Goal: Task Accomplishment & Management: Manage account settings

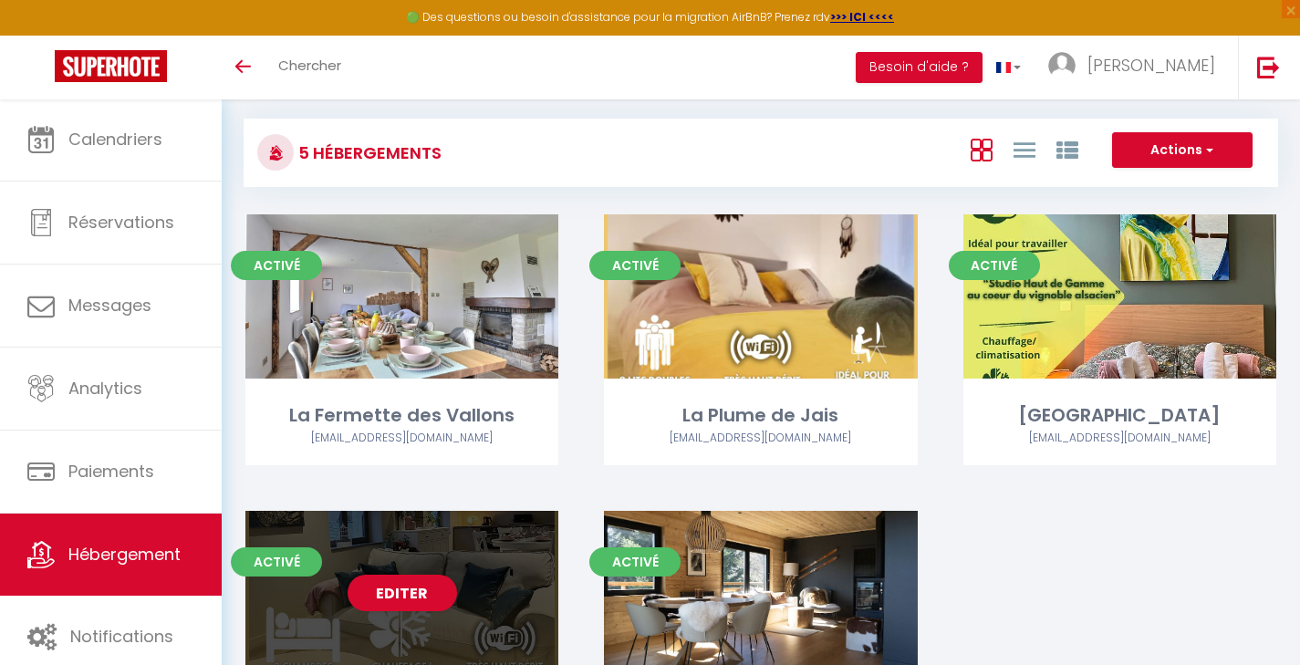
scroll to position [20, 0]
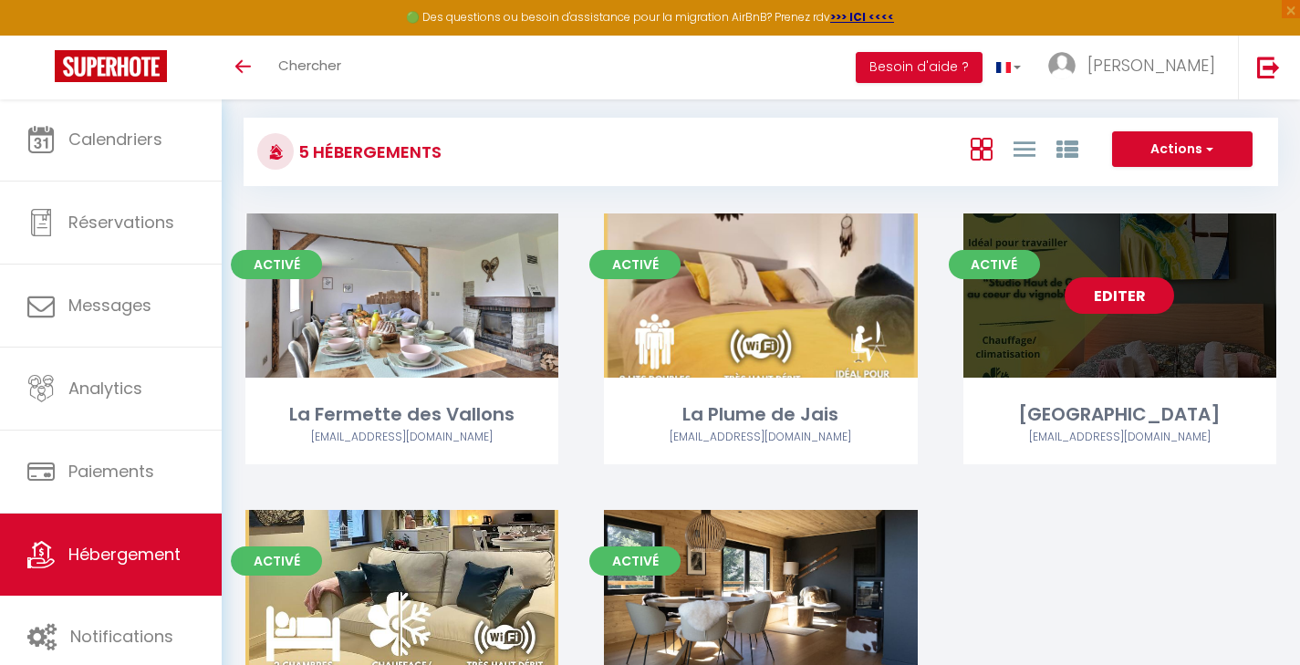
click at [1116, 299] on link "Editer" at bounding box center [1118, 295] width 109 height 36
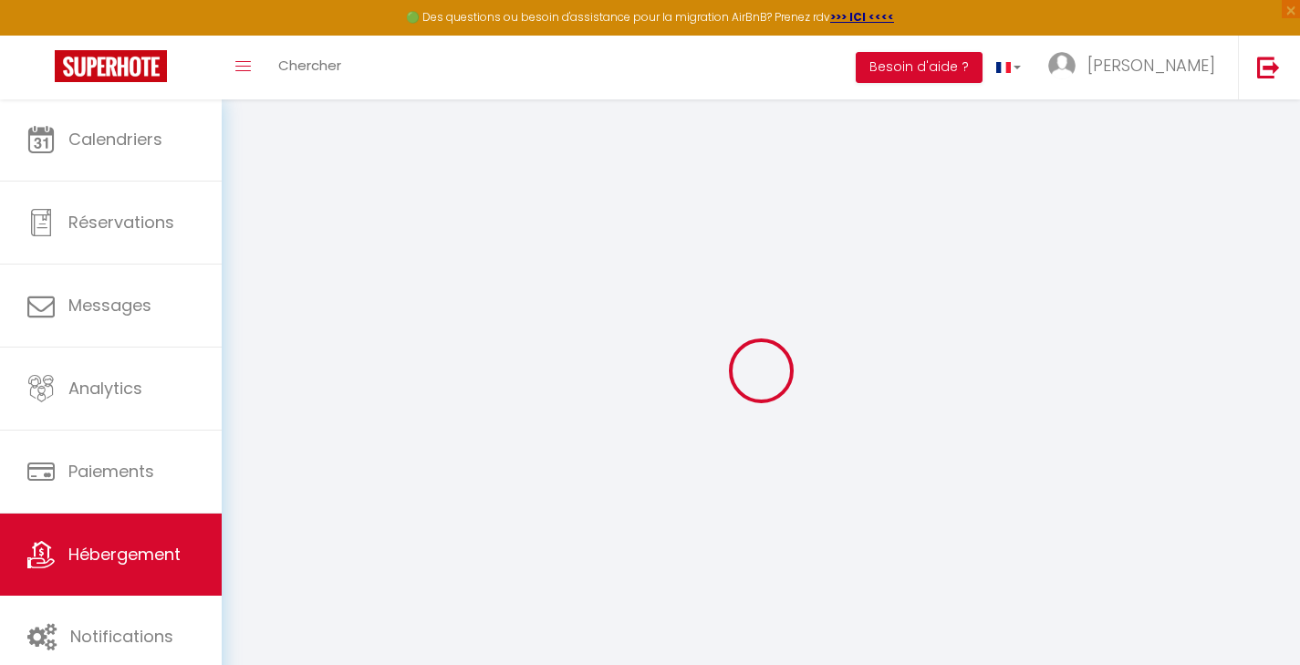
select select
checkbox input "false"
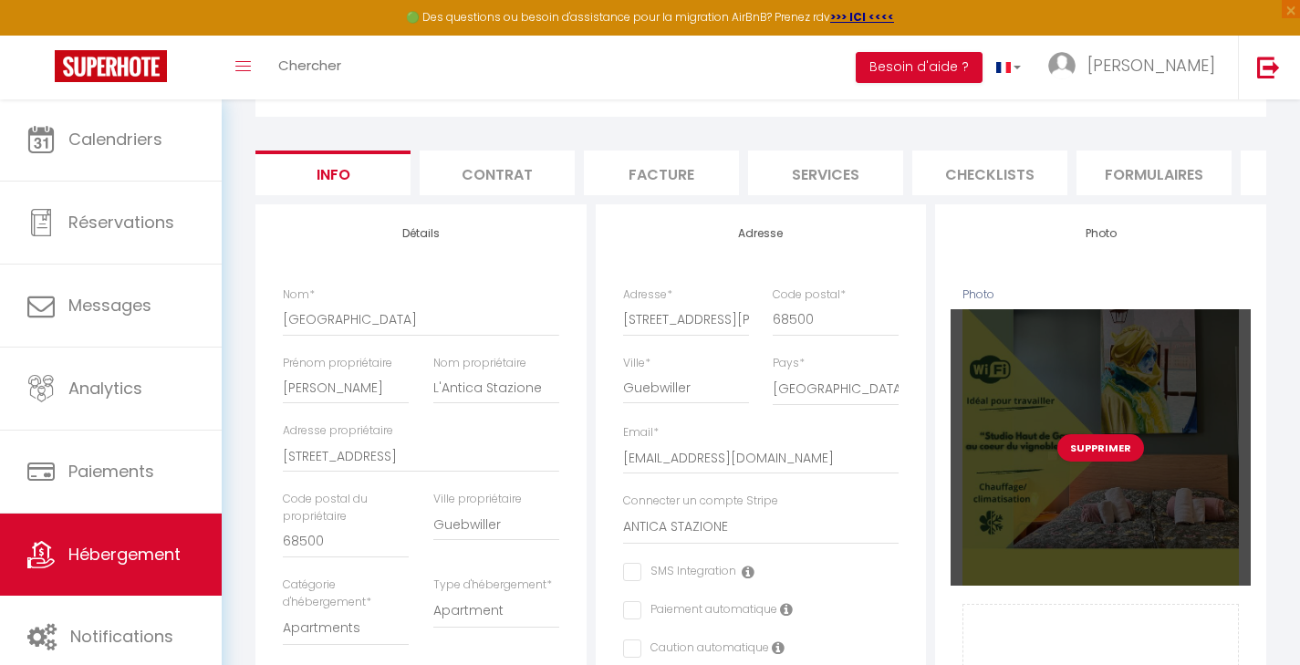
scroll to position [129, 0]
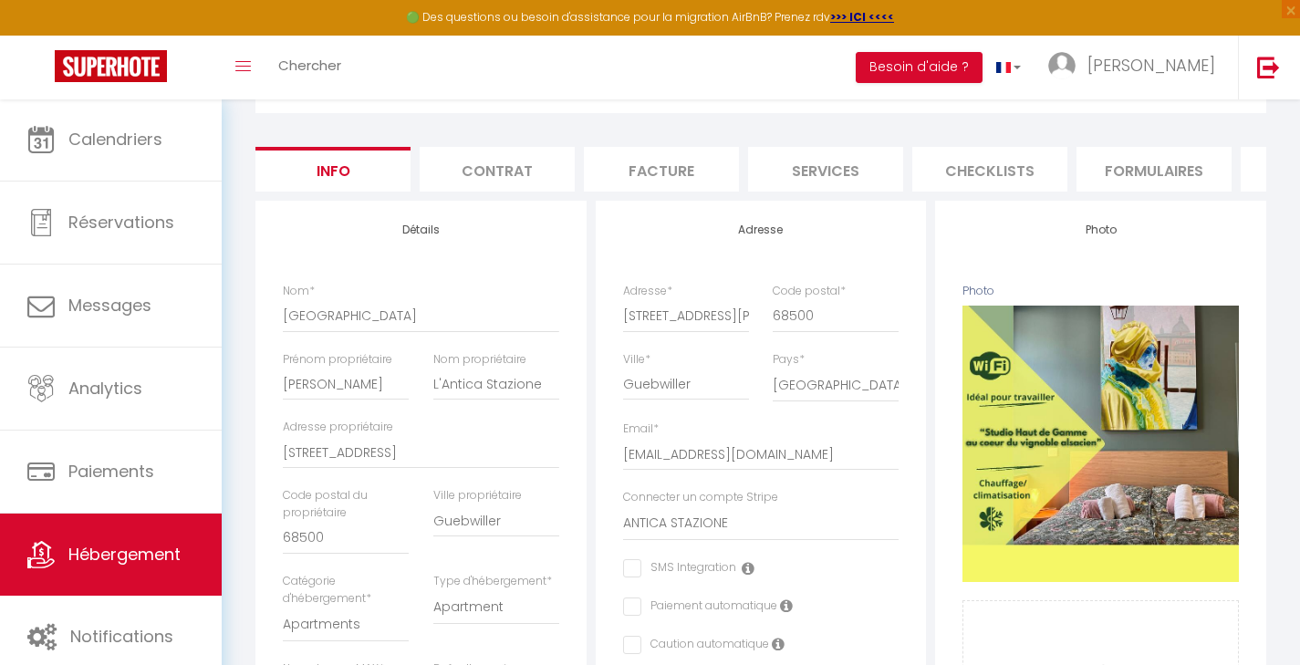
click at [983, 165] on li "Checklists" at bounding box center [989, 169] width 155 height 45
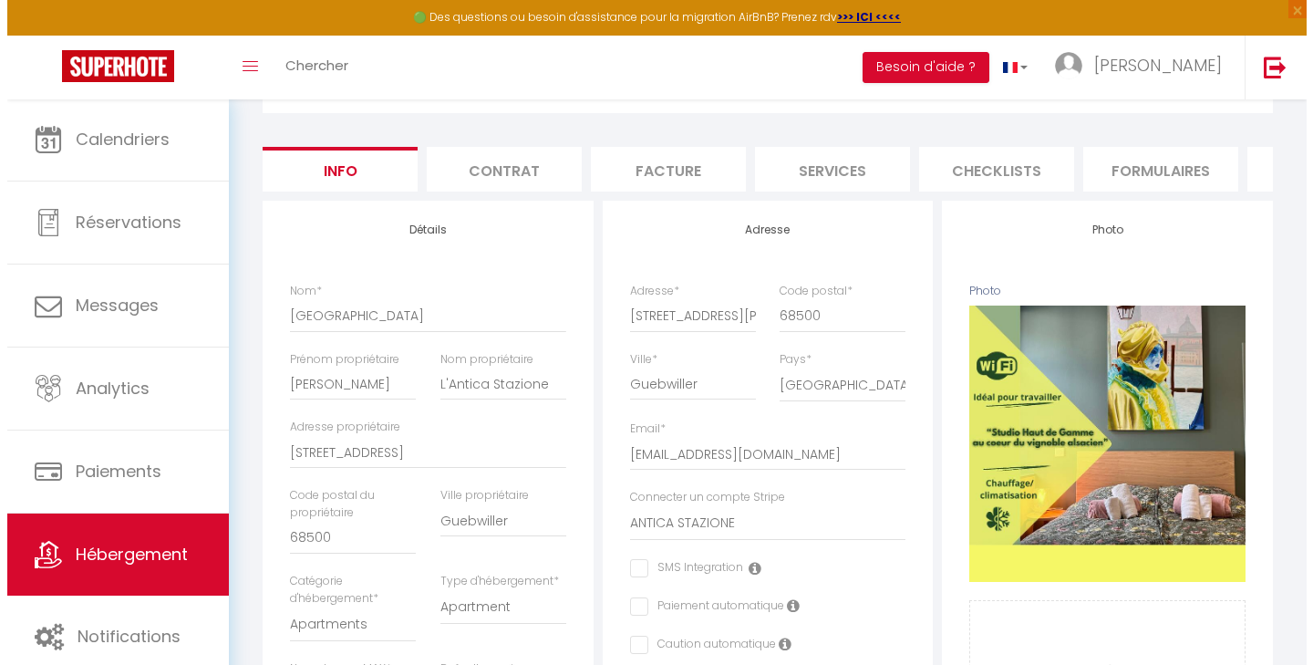
scroll to position [99, 0]
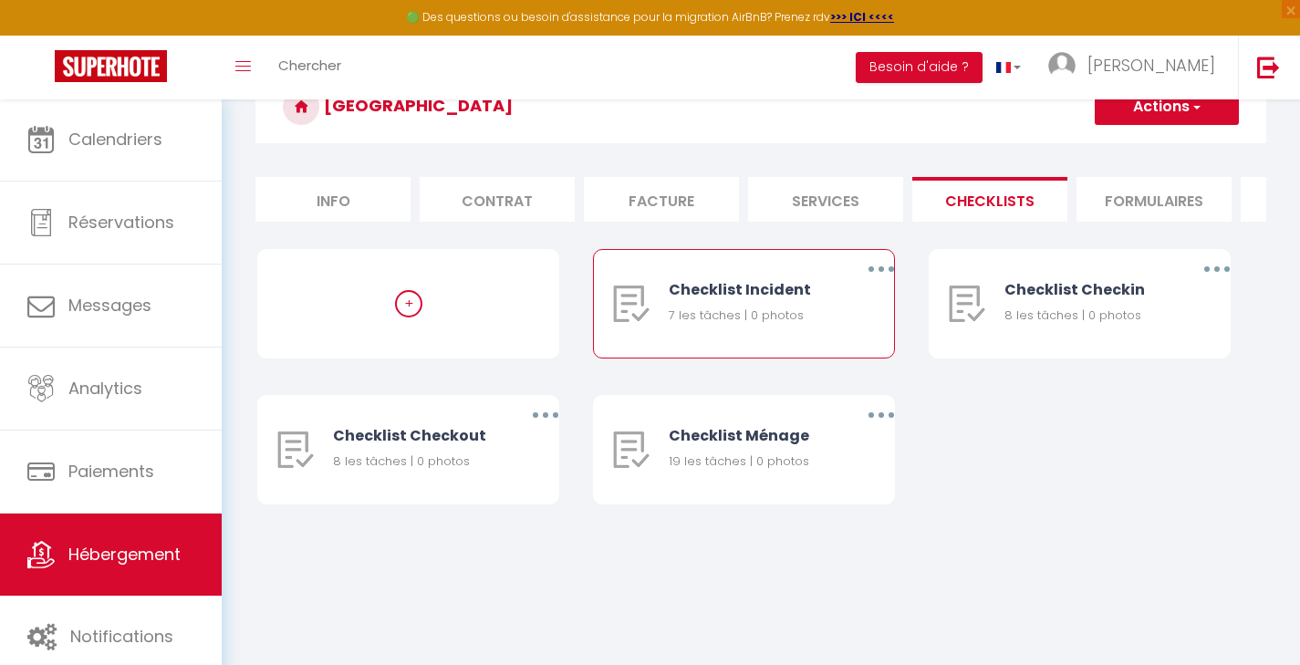
click at [879, 277] on button "button" at bounding box center [881, 268] width 51 height 29
click at [828, 386] on link "Supprimer" at bounding box center [833, 376] width 135 height 31
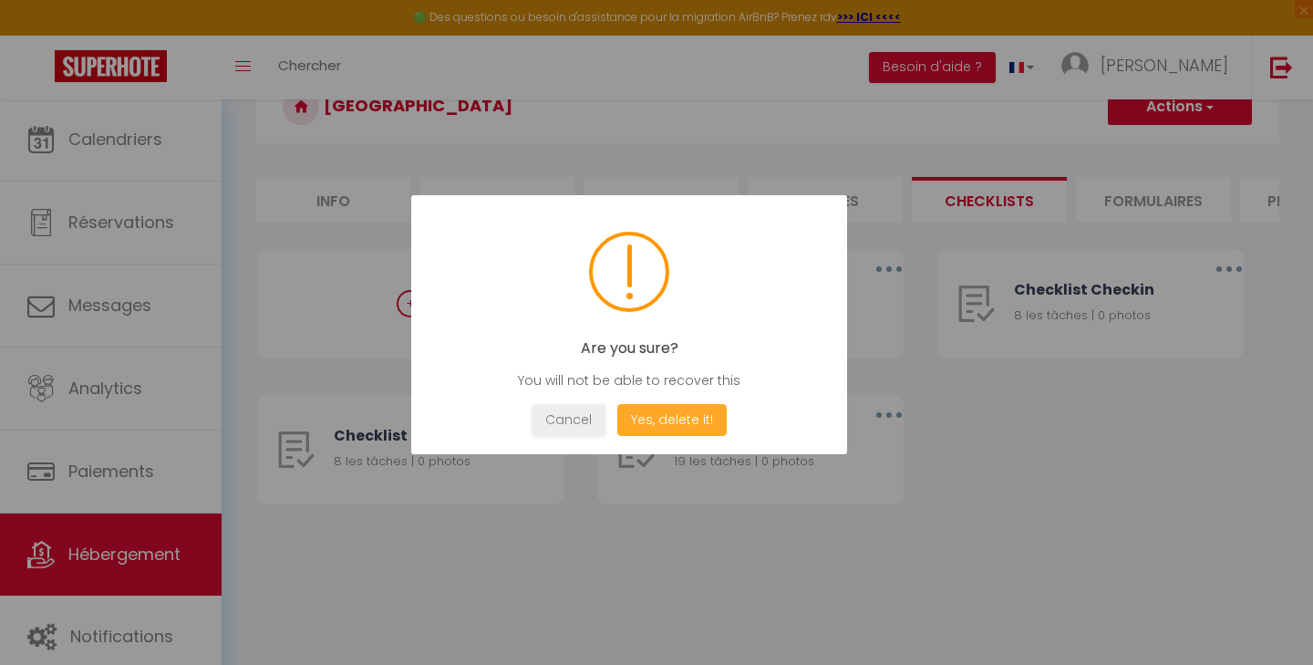
click at [694, 418] on button "Yes, delete it!" at bounding box center [672, 420] width 109 height 32
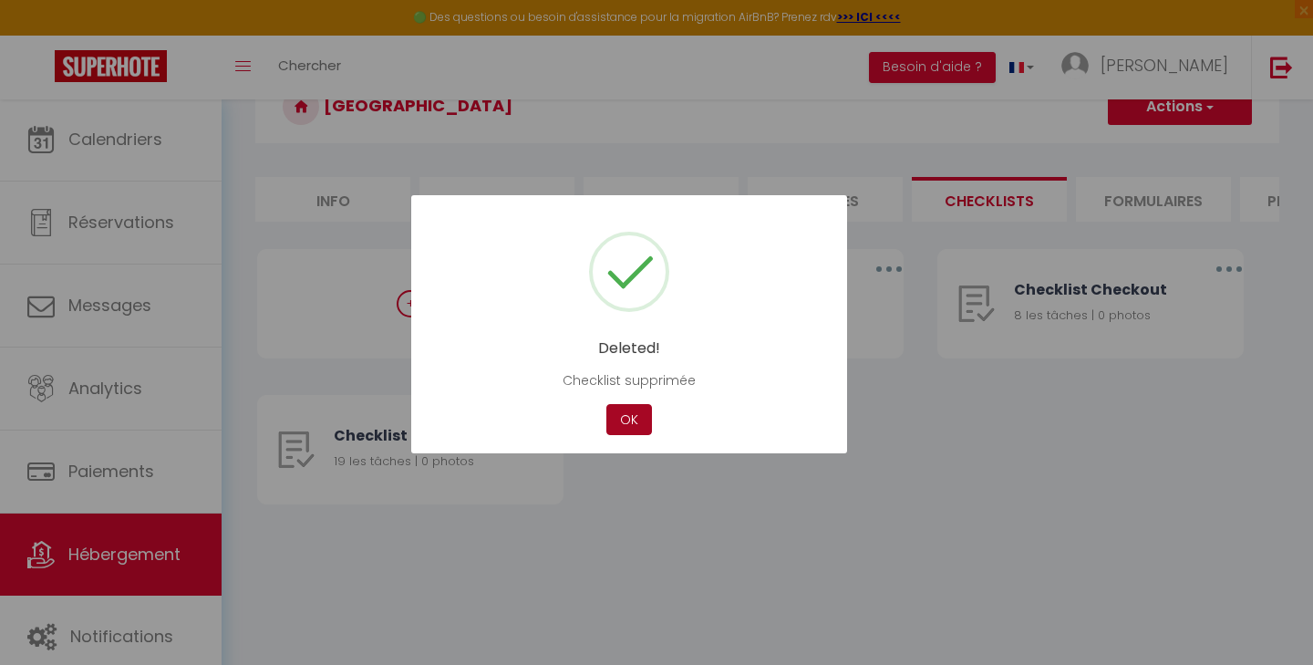
click at [639, 421] on button "OK" at bounding box center [630, 420] width 46 height 32
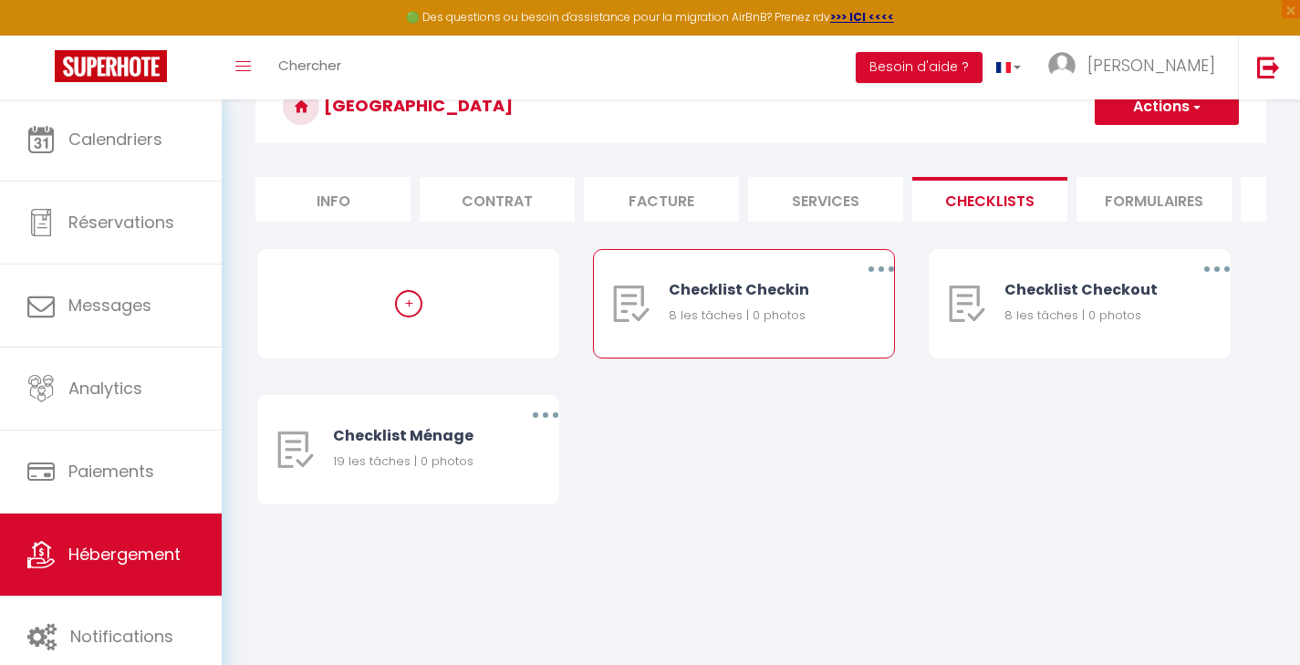
click at [877, 280] on button "button" at bounding box center [881, 268] width 51 height 29
click at [824, 388] on link "Supprimer" at bounding box center [833, 376] width 135 height 31
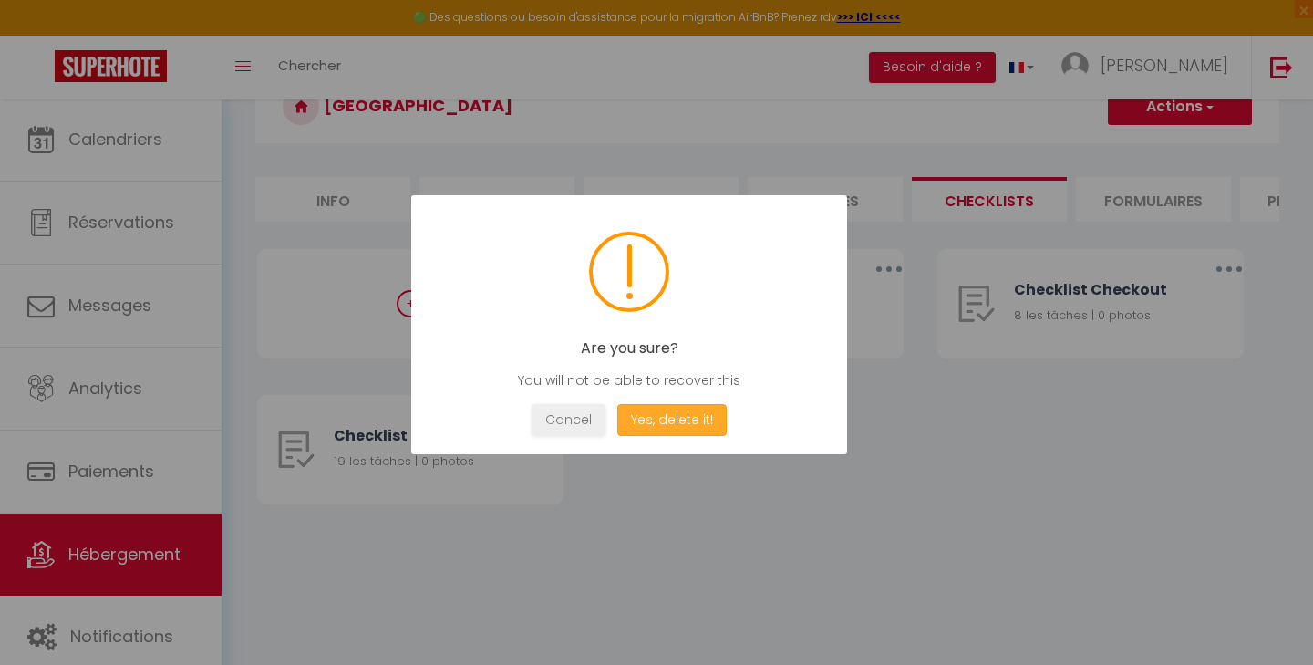
click at [700, 419] on button "Yes, delete it!" at bounding box center [672, 420] width 109 height 32
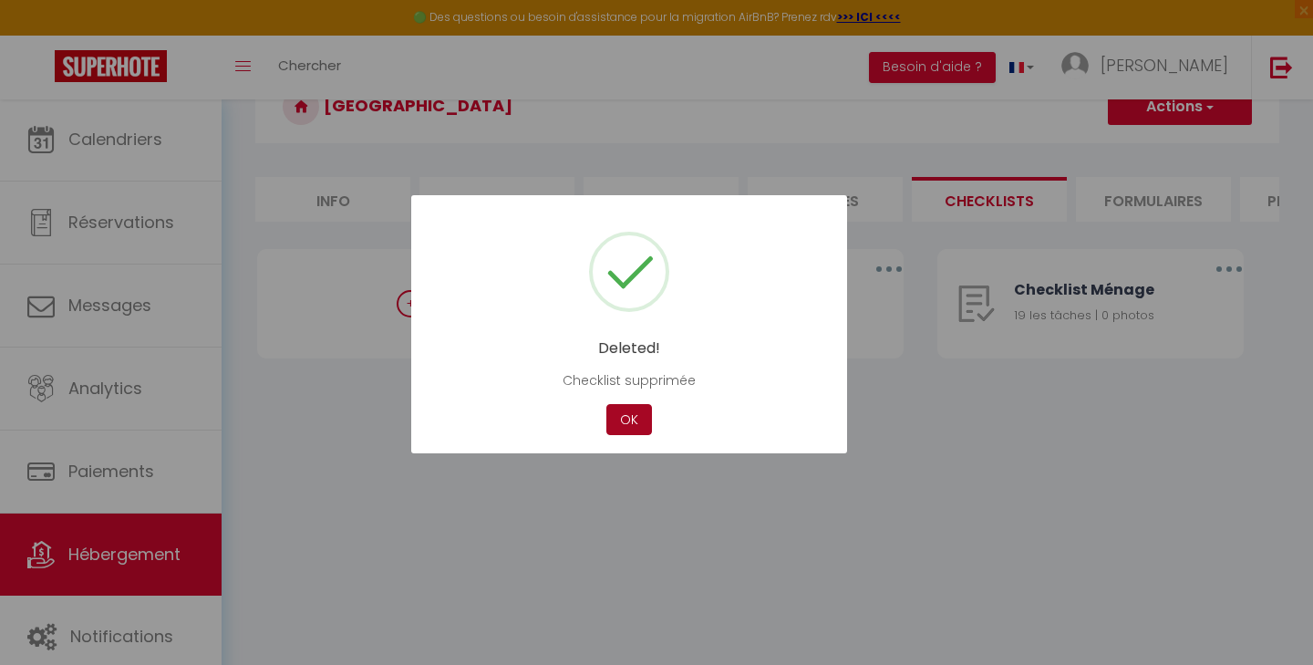
click at [623, 421] on button "OK" at bounding box center [630, 420] width 46 height 32
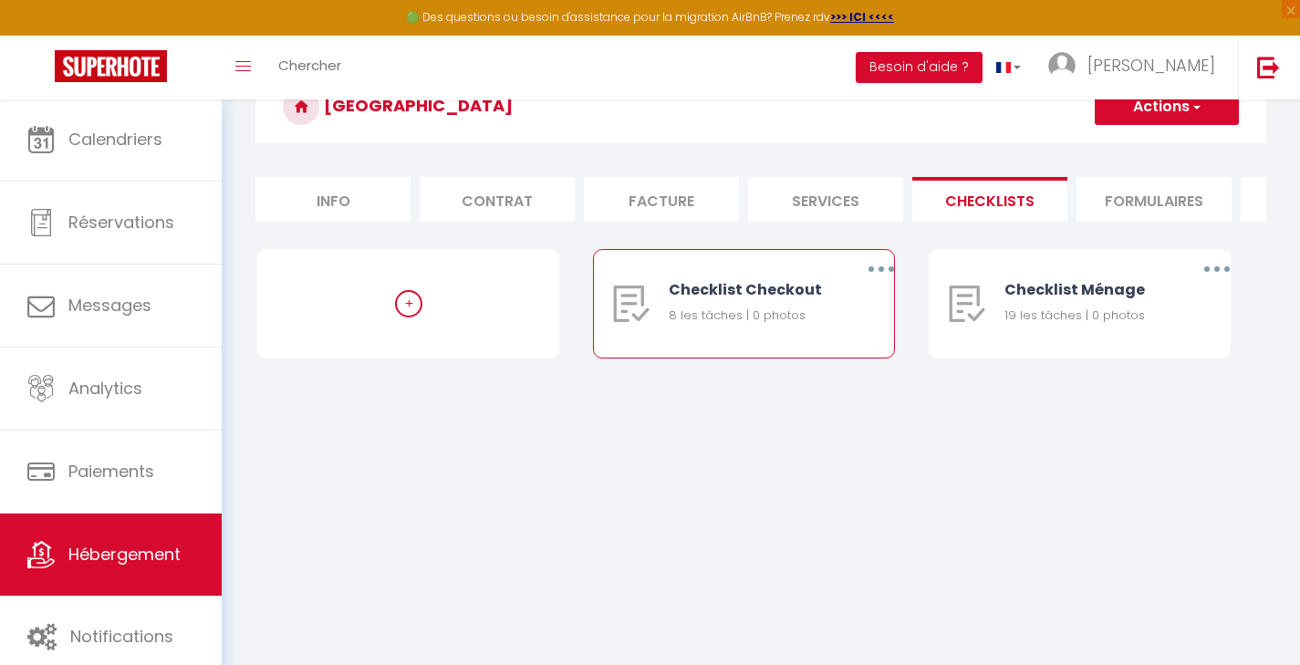
click at [873, 279] on button "button" at bounding box center [881, 268] width 51 height 29
click at [822, 388] on link "Supprimer" at bounding box center [833, 376] width 135 height 31
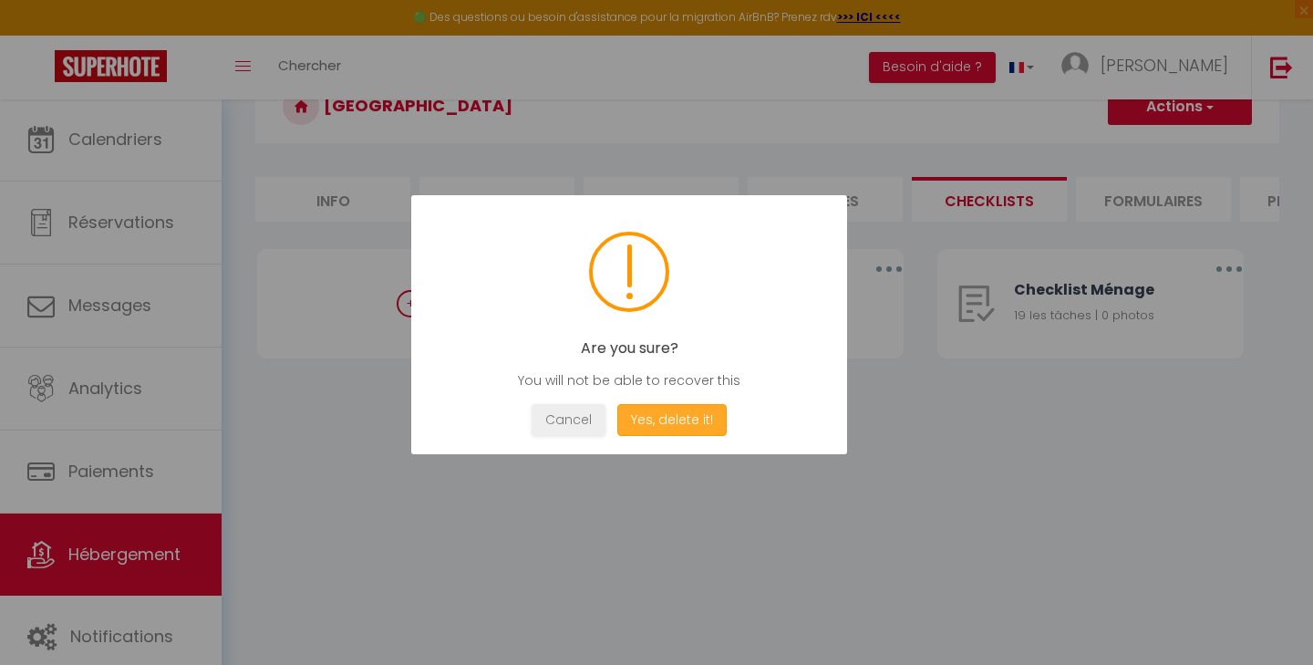
click at [690, 412] on button "Yes, delete it!" at bounding box center [672, 420] width 109 height 32
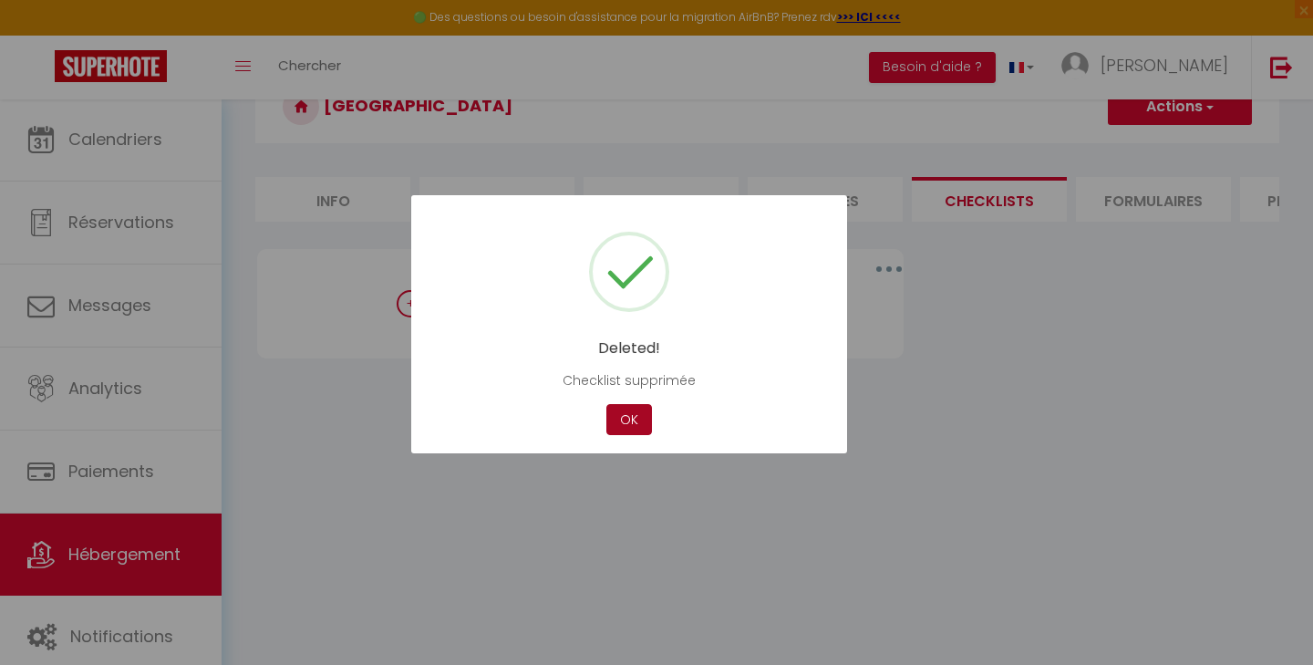
click at [625, 420] on button "OK" at bounding box center [630, 420] width 46 height 32
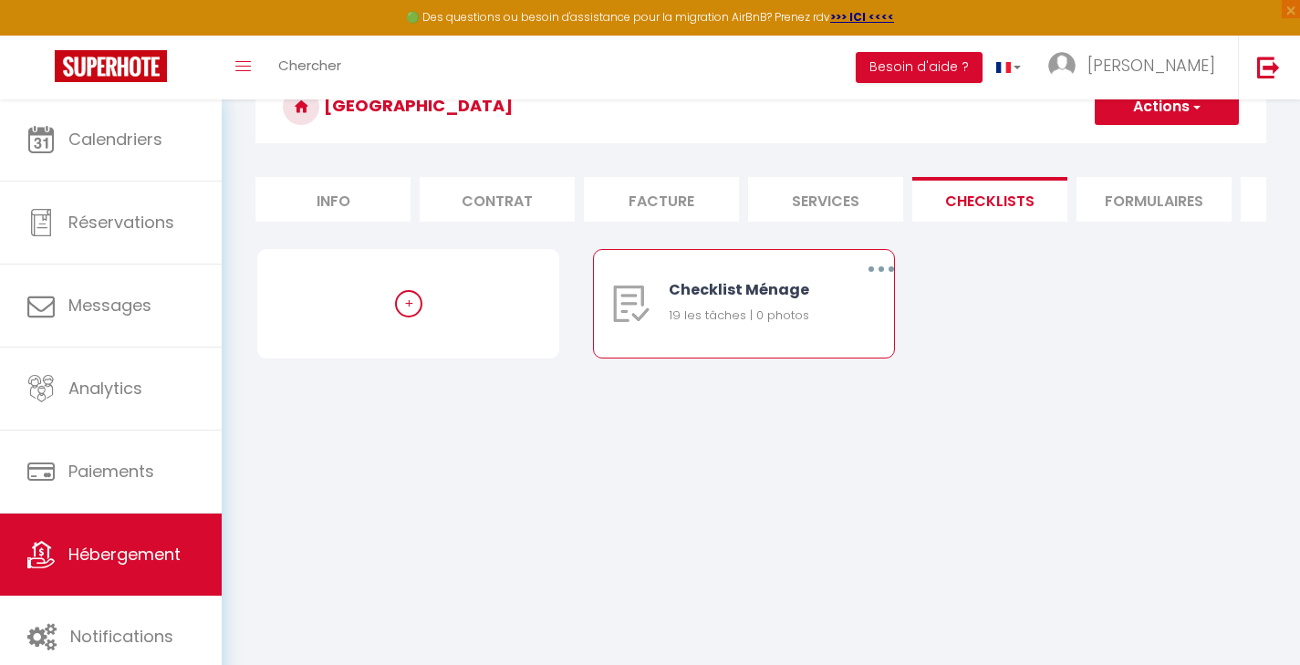
click at [877, 277] on button "button" at bounding box center [881, 268] width 51 height 29
click at [826, 320] on link "Editer" at bounding box center [833, 311] width 135 height 31
type input "Checklist Ménage"
type input "Procédure à suivre à la fin du ménage"
select select
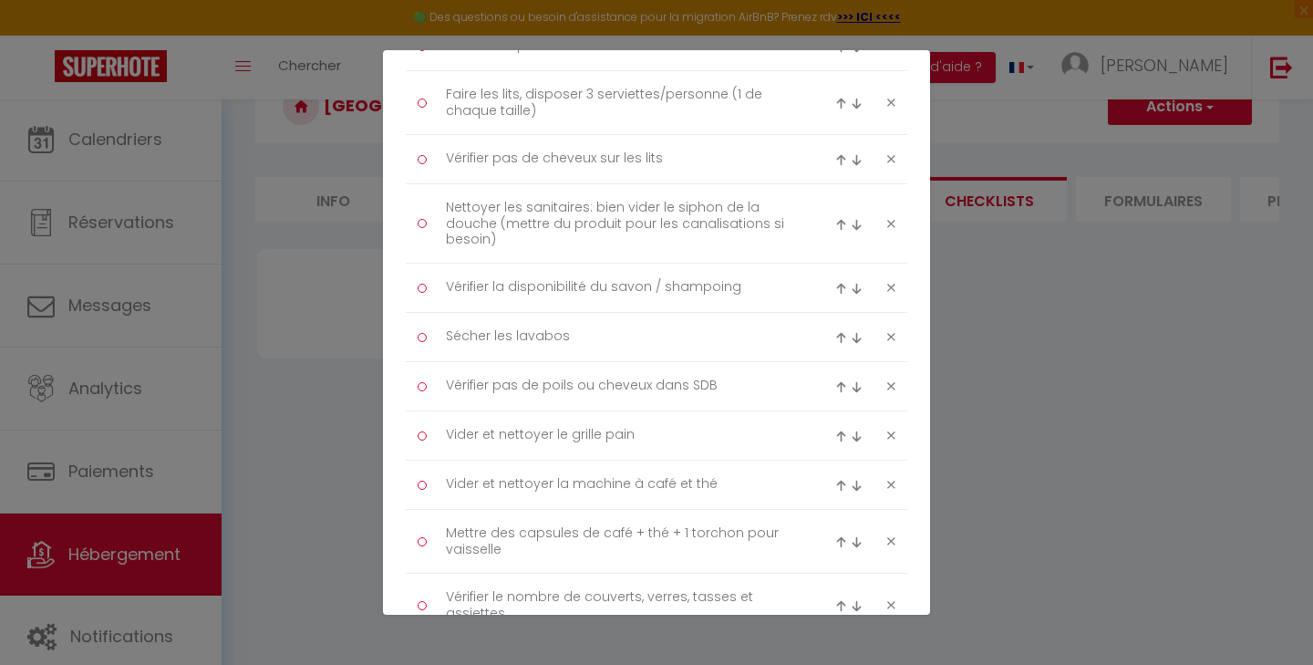
scroll to position [374, 0]
click at [730, 473] on textarea "Vider et nettoyer la machine à café et thé" at bounding box center [620, 481] width 374 height 30
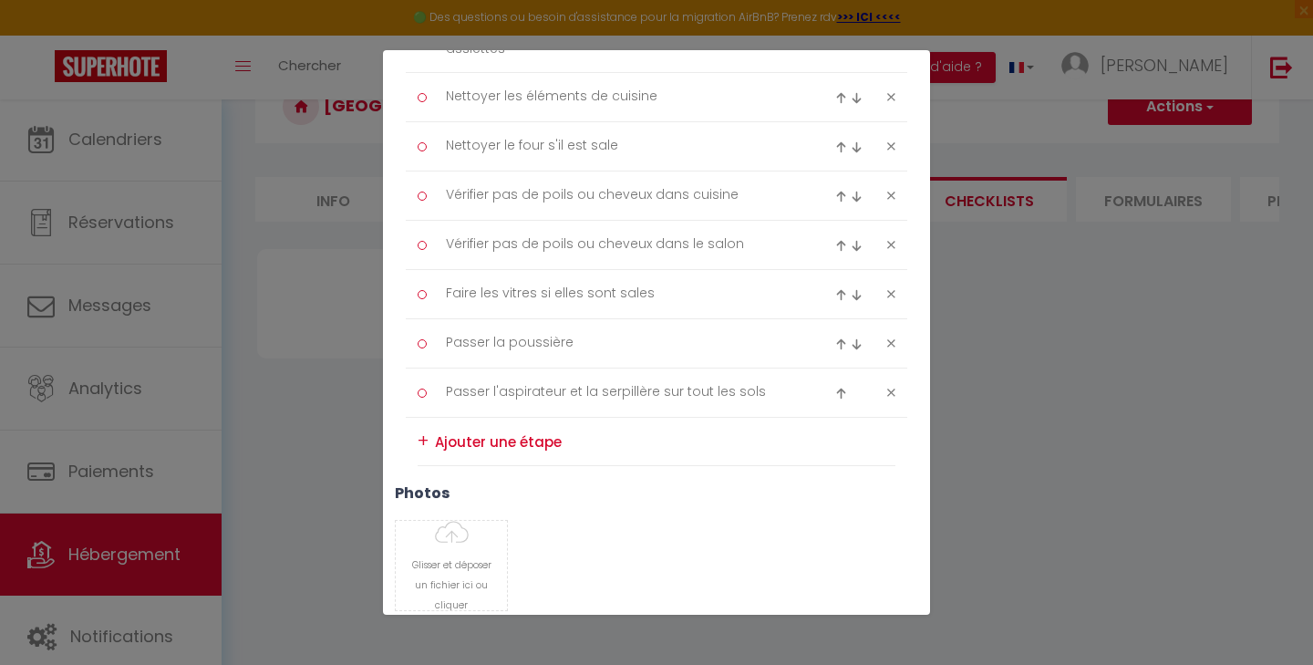
scroll to position [942, 0]
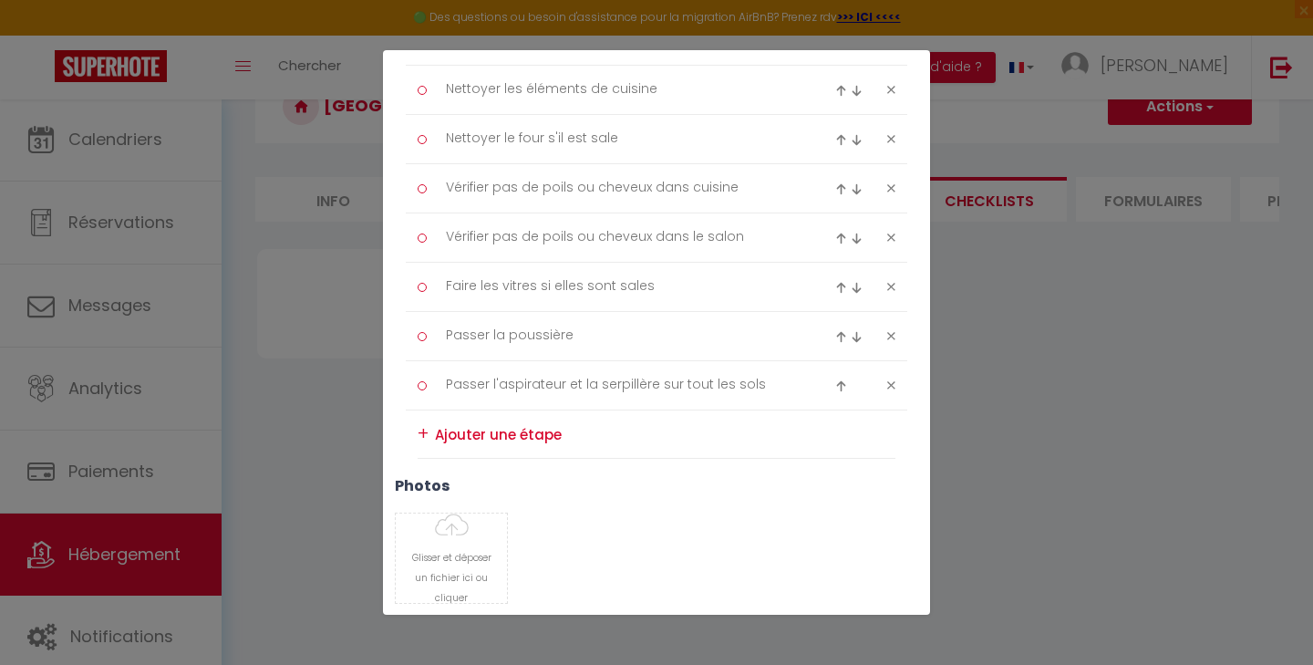
type textarea "Vider et nettoyer la machine à café"
click at [480, 428] on textarea at bounding box center [665, 434] width 461 height 29
type textarea "N"
type textarea "Vider et nettoyer le frigo"
click at [423, 431] on div "+" at bounding box center [423, 434] width 11 height 28
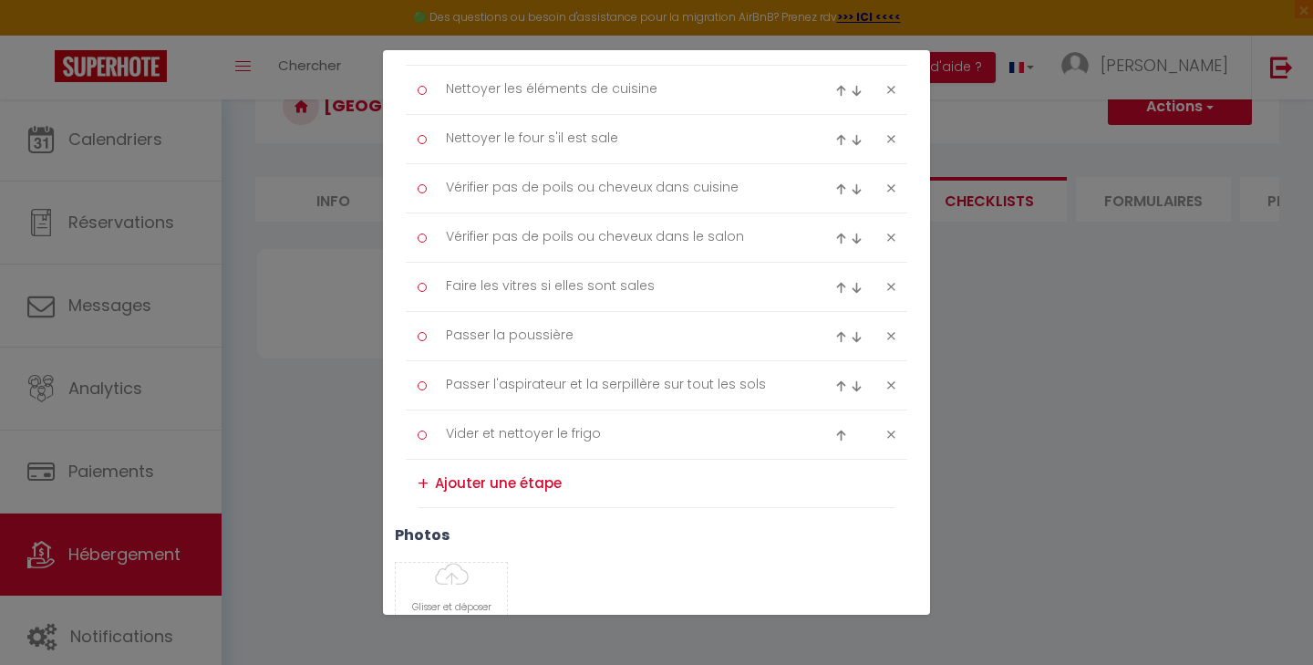
click at [835, 431] on img at bounding box center [841, 436] width 12 height 12
type textarea "Vider et nettoyer le frigo"
type textarea "Passer l'aspirateur et la serpillère sur tout les sols"
click at [837, 378] on div at bounding box center [851, 386] width 33 height 22
click at [835, 381] on img at bounding box center [841, 386] width 12 height 12
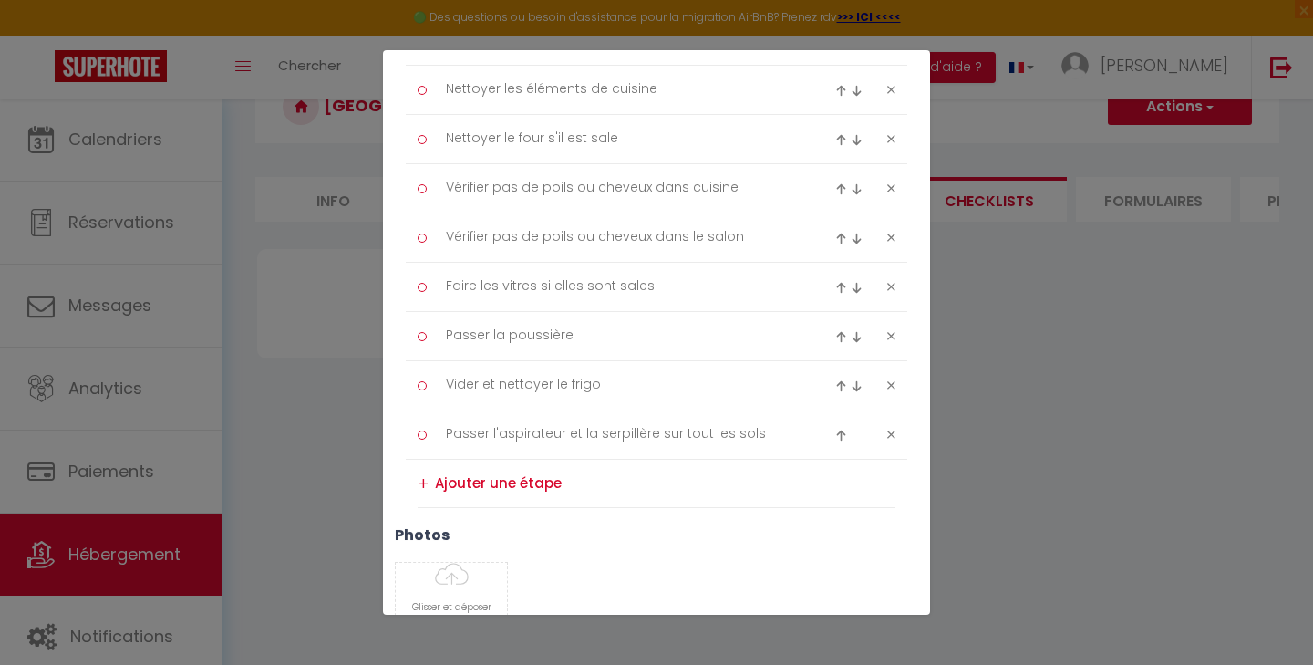
type textarea "Vider et nettoyer le frigo"
type textarea "Passer la poussière"
click at [835, 334] on img at bounding box center [841, 337] width 12 height 12
type textarea "Vider et nettoyer le frigo"
type textarea "Faire les vitres si elles sont sales"
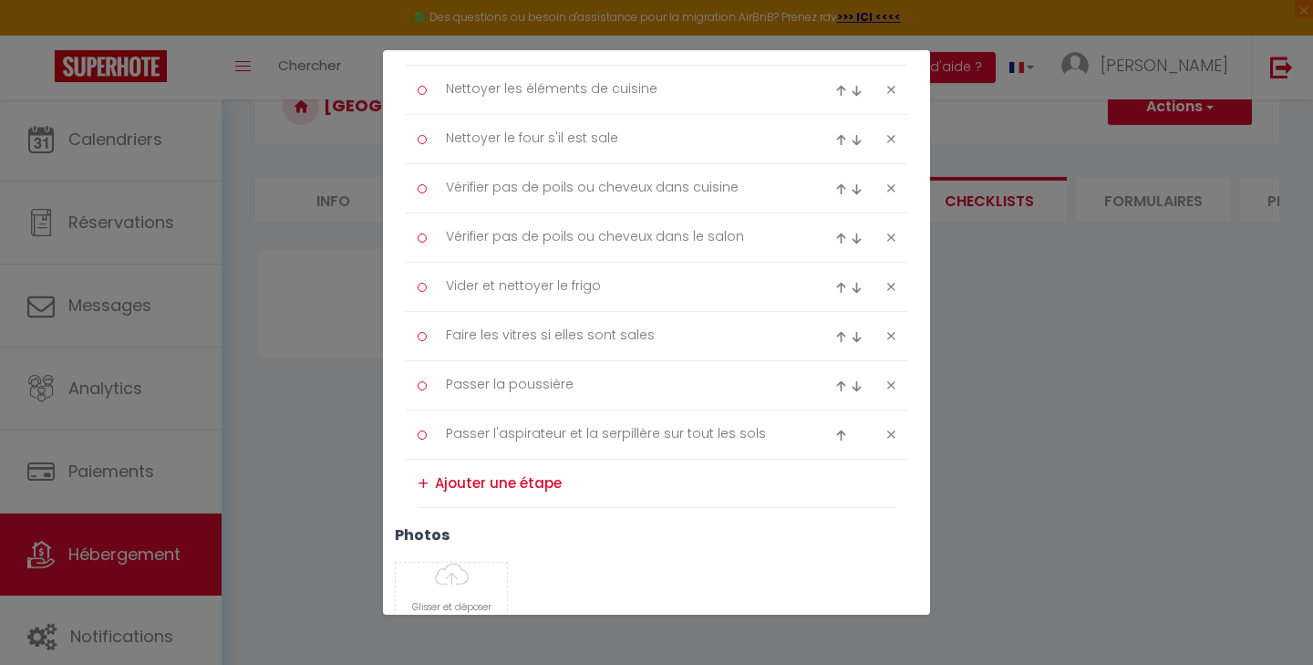
click at [835, 285] on img at bounding box center [841, 288] width 12 height 12
type textarea "Vider et nettoyer le frigo"
type textarea "Vérifier pas de poils ou cheveux dans le salon"
click at [835, 234] on img at bounding box center [841, 239] width 12 height 12
type textarea "Vider et nettoyer le frigo"
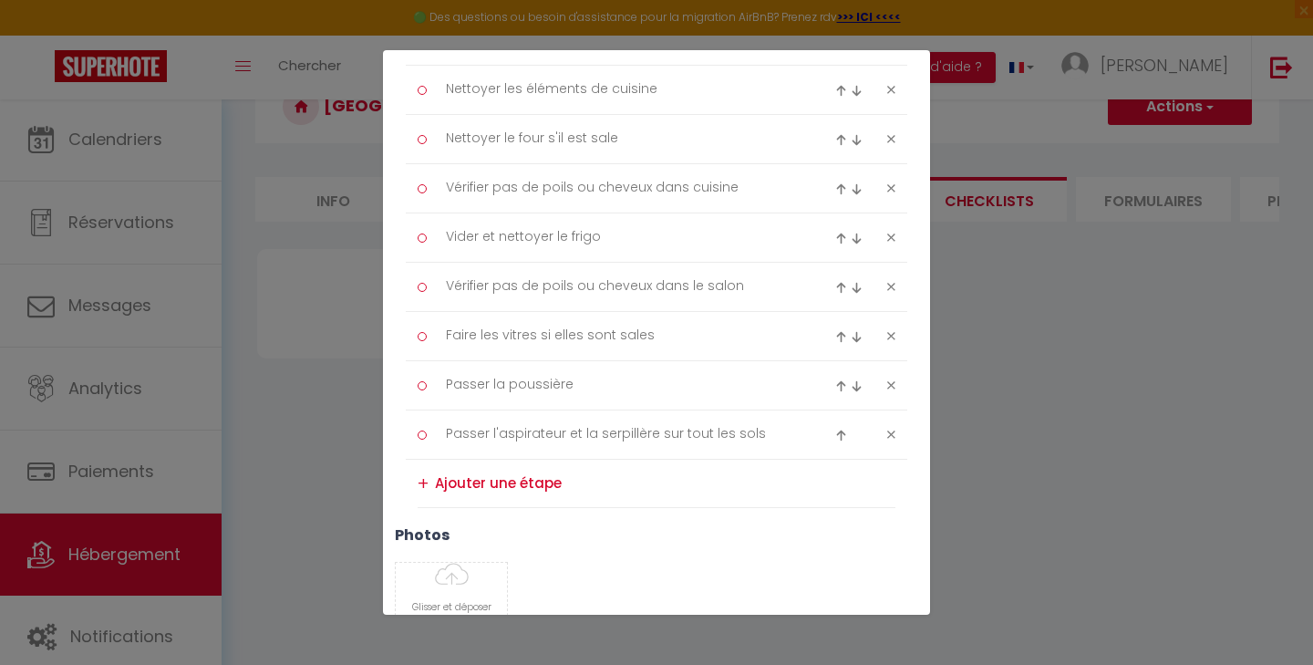
type textarea "Vérifier pas de poils ou cheveux dans cuisine"
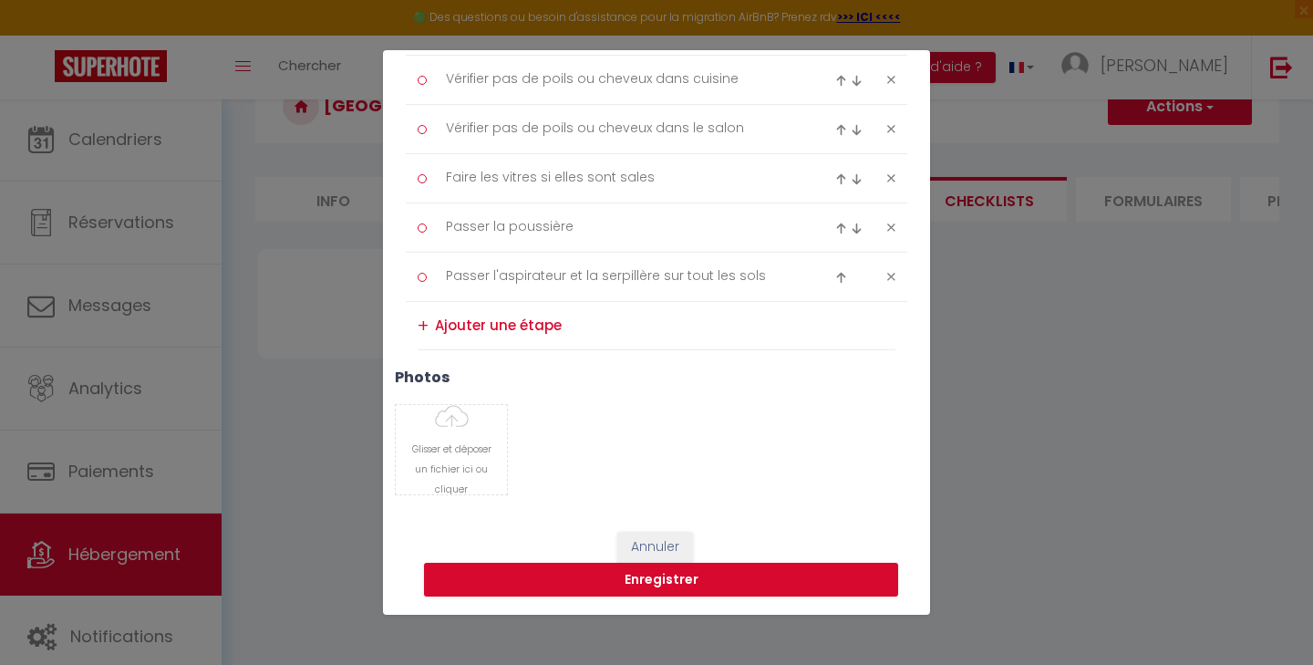
scroll to position [1096, 0]
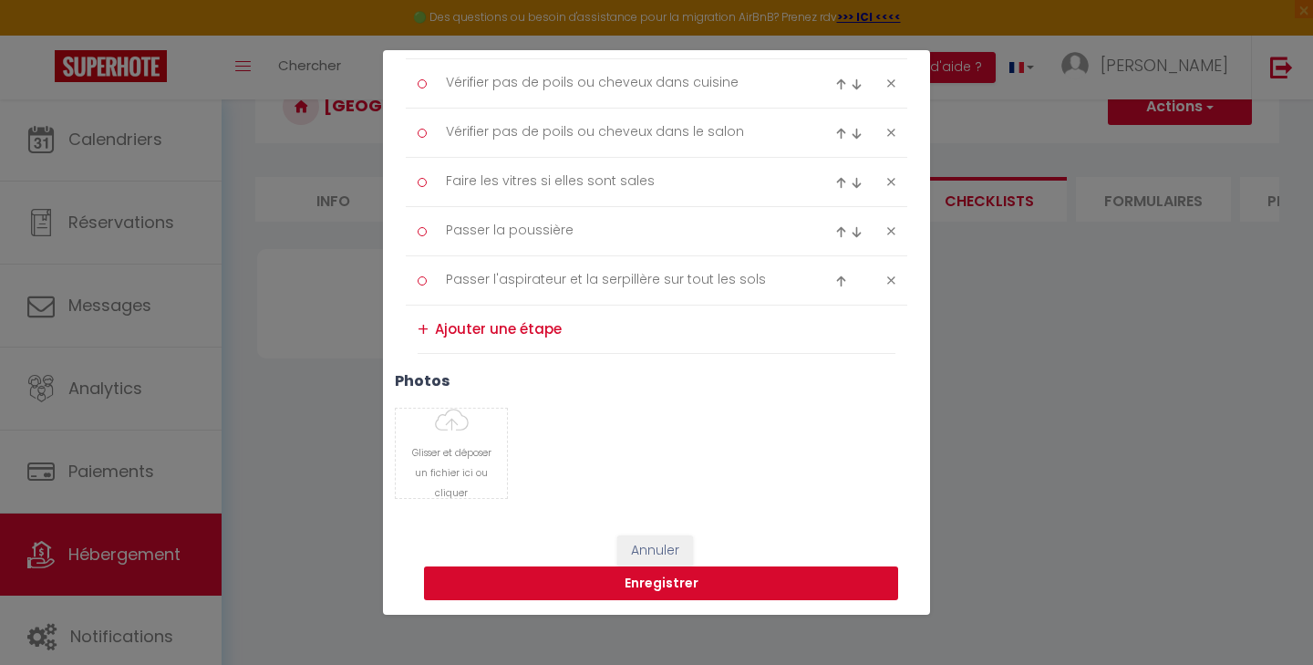
click at [664, 581] on button "Enregistrer" at bounding box center [661, 583] width 474 height 35
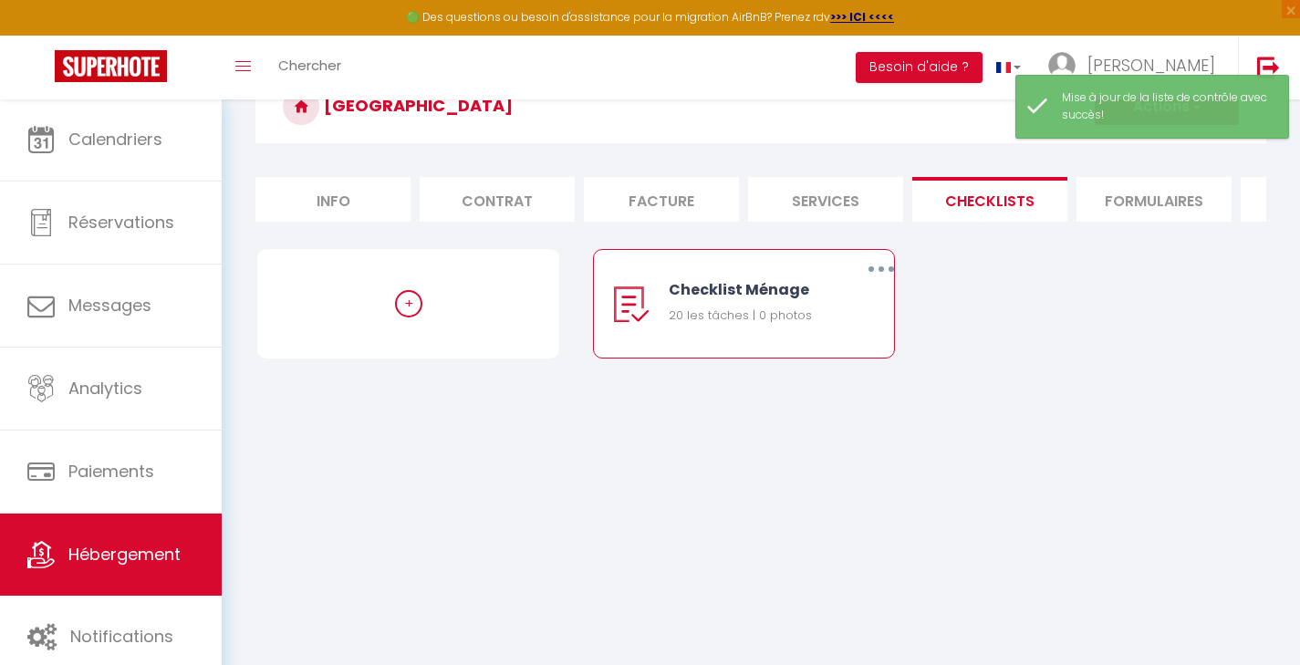
click at [885, 284] on button "button" at bounding box center [881, 268] width 51 height 29
click at [825, 327] on link "Editer" at bounding box center [833, 311] width 135 height 31
type input "Checklist Ménage"
type input "Procédure à suivre à la fin du ménage"
select select "1"
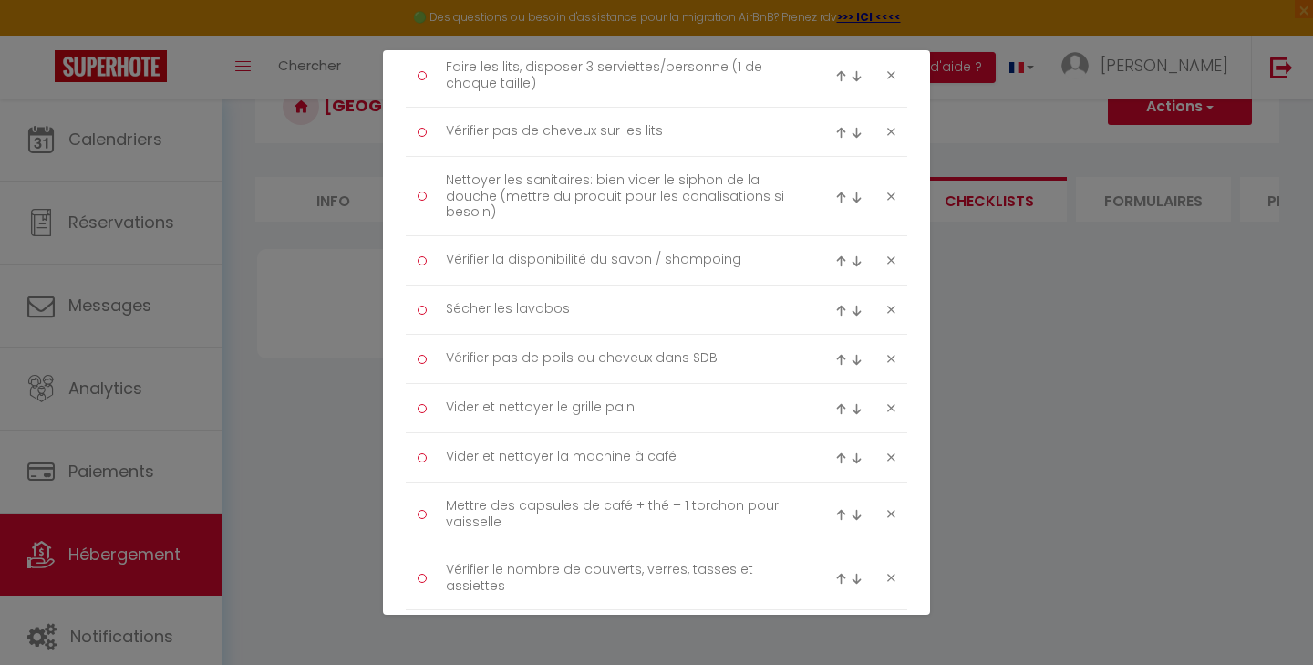
scroll to position [529, 0]
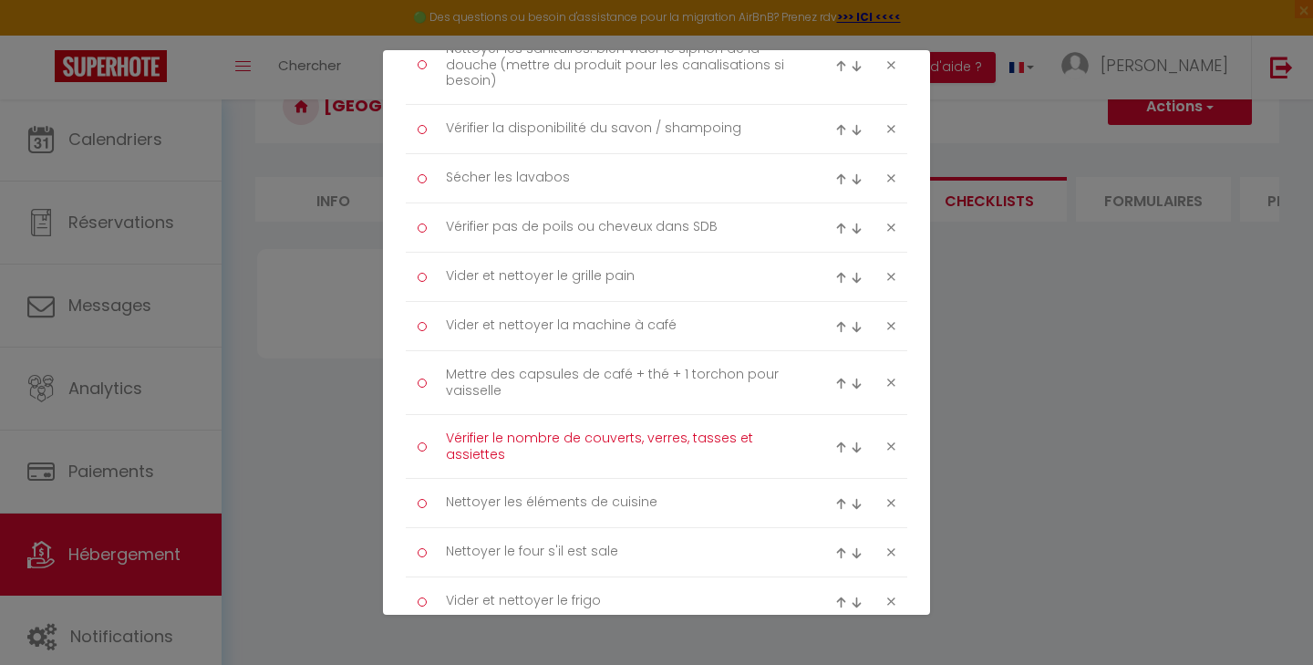
click at [568, 451] on textarea "Vérifier le nombre de couverts, verres, tasses et assiettes" at bounding box center [620, 446] width 374 height 45
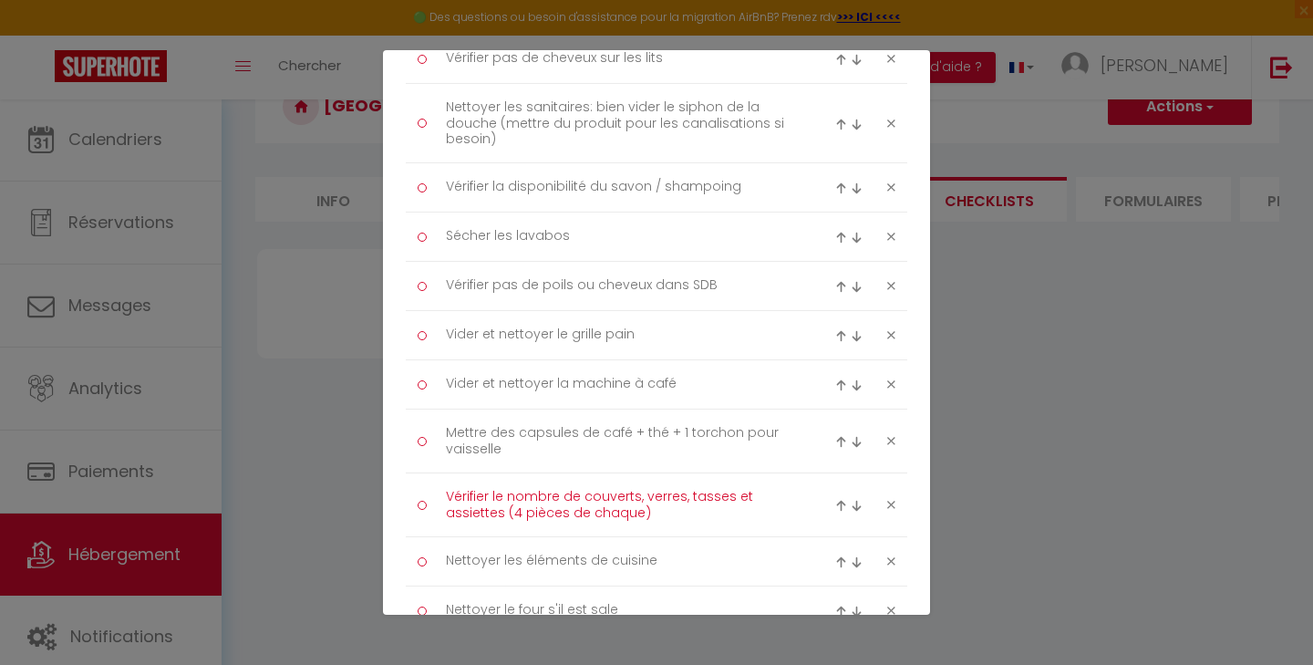
scroll to position [468, 0]
type textarea "Vérifier le nombre de couverts, verres, tasses et assiettes (4 pièces de chaque)"
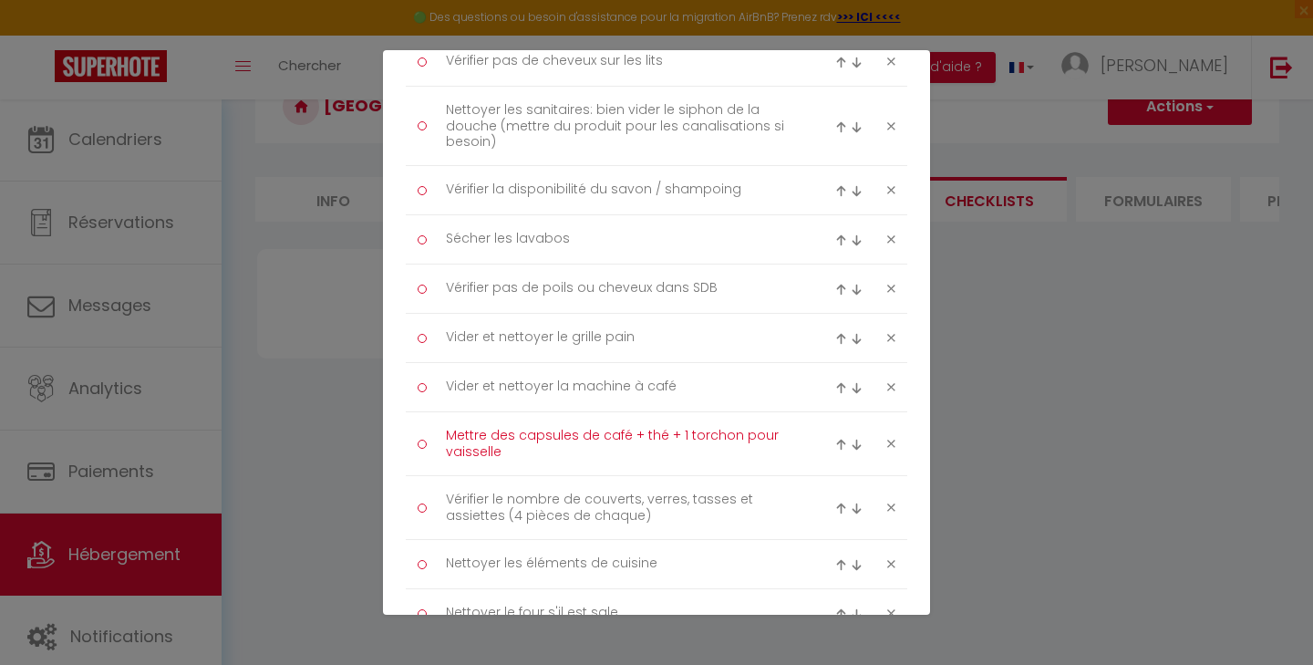
click at [597, 432] on textarea "Mettre des capsules de café + thé + 1 torchon pour vaisselle" at bounding box center [620, 443] width 374 height 45
click at [627, 436] on textarea "Mettre des capsules de café + thé + 1 torchon pour vaisselle" at bounding box center [620, 443] width 374 height 45
click at [684, 436] on textarea "Mettre des capsules de café (4) + thé + 1 torchon pour vaisselle" at bounding box center [620, 443] width 374 height 45
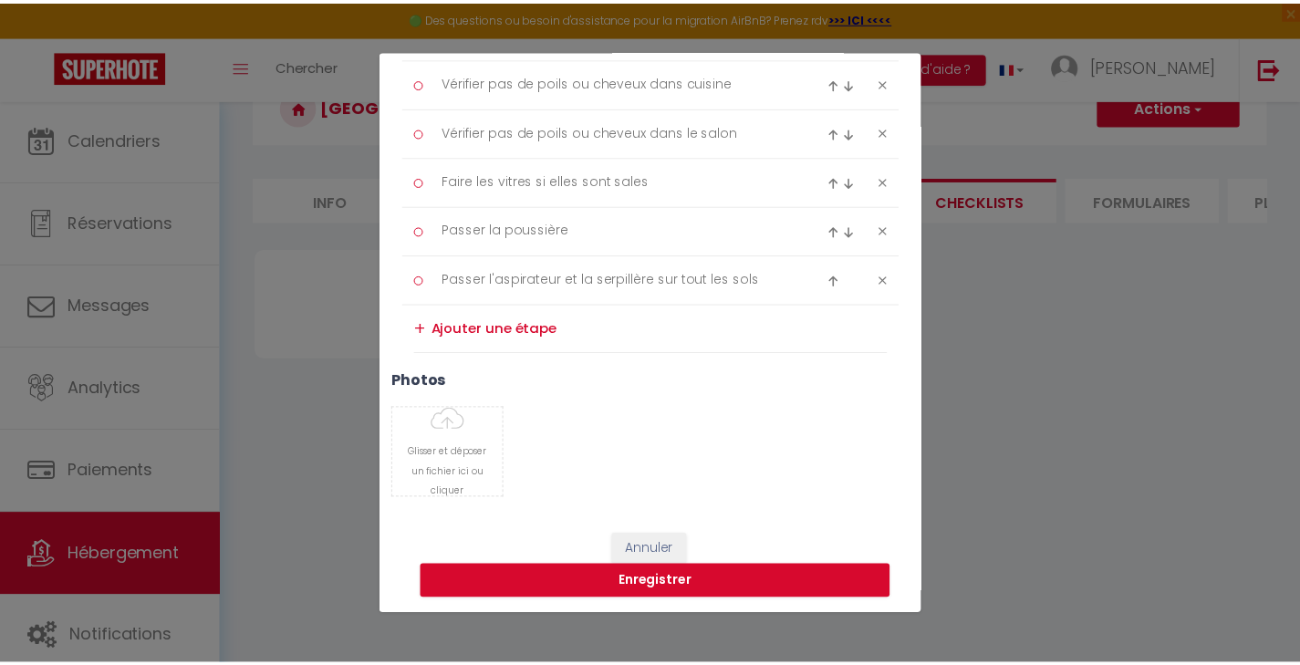
scroll to position [1096, 0]
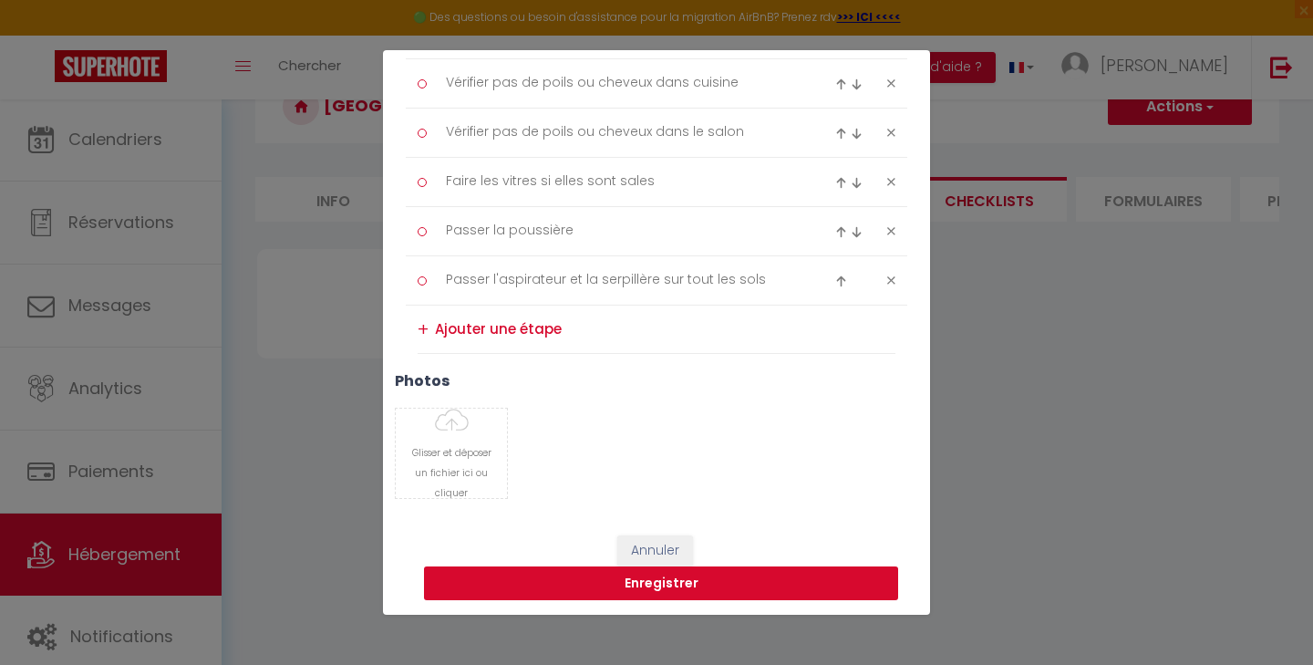
type textarea "Mettre des capsules de café (4) + thé (3) + 1 torchon pour vaisselle"
click at [699, 576] on button "Enregistrer" at bounding box center [661, 583] width 474 height 35
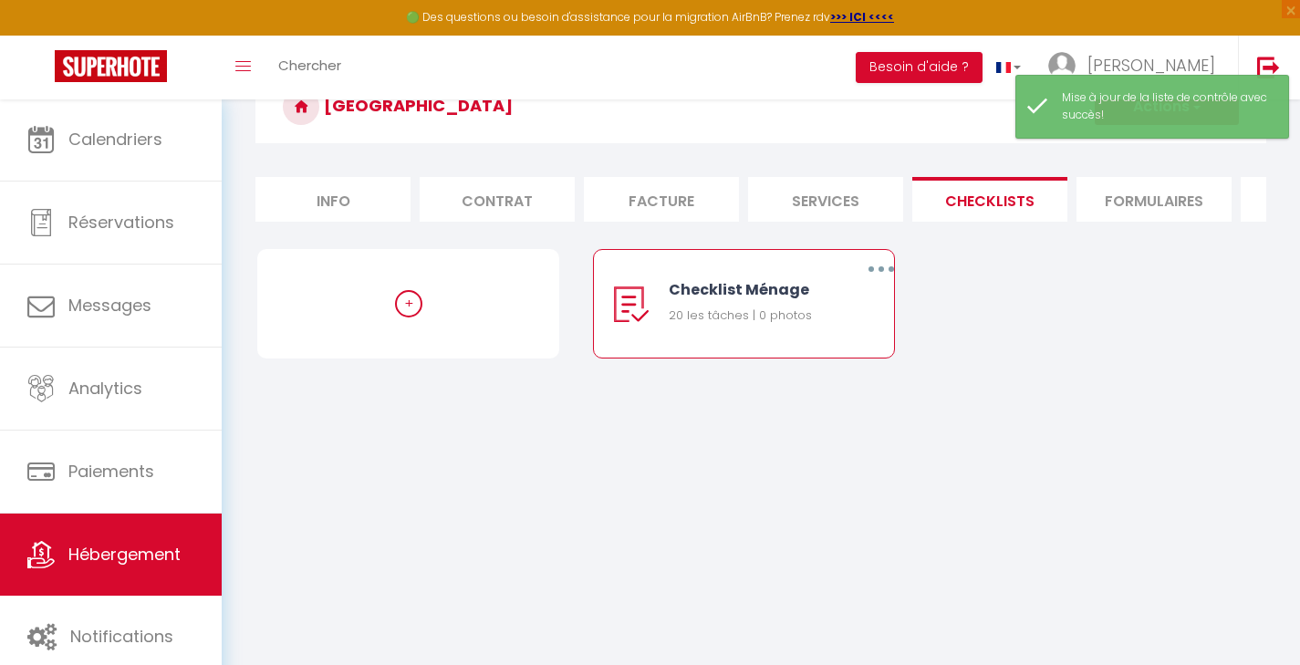
click at [173, 541] on link "Hébergement" at bounding box center [111, 555] width 222 height 82
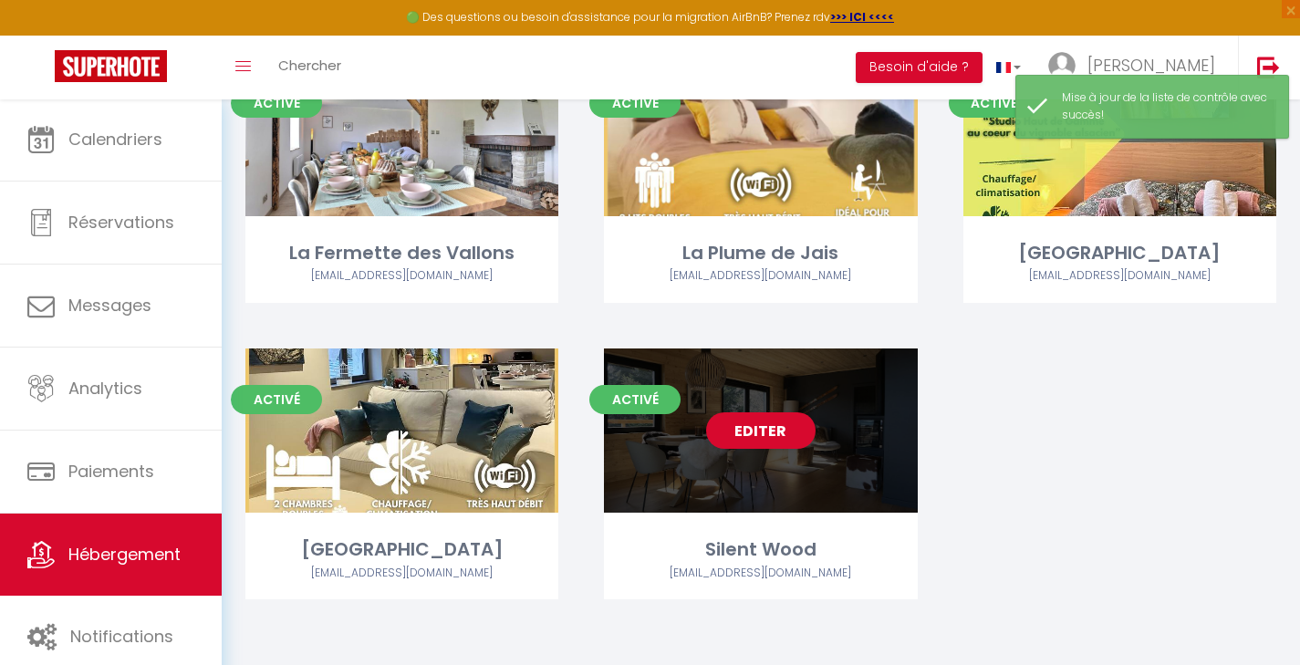
scroll to position [181, 0]
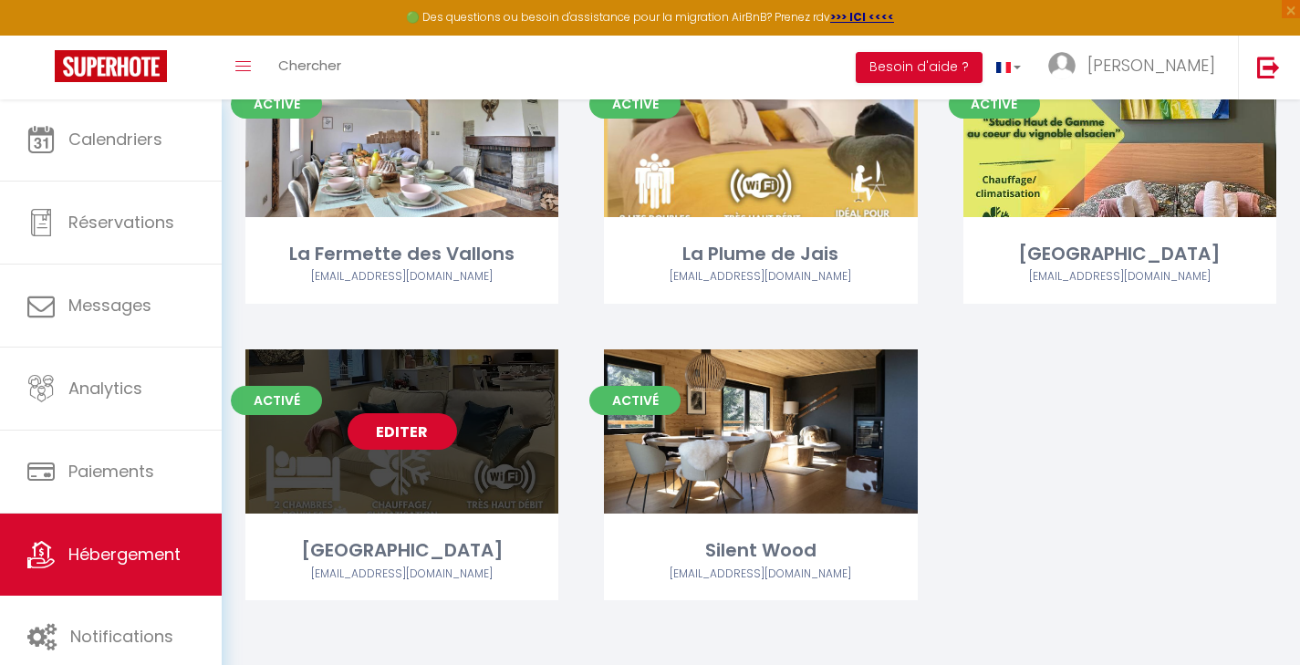
click at [391, 431] on link "Editer" at bounding box center [402, 431] width 109 height 36
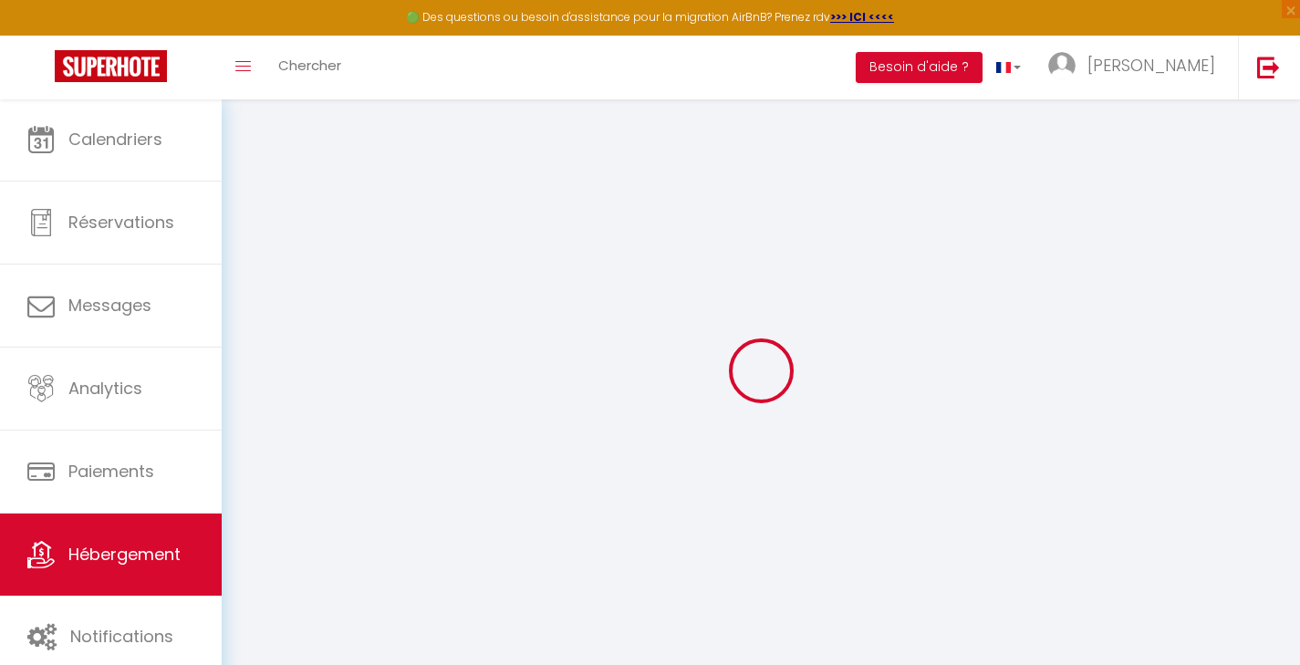
select select
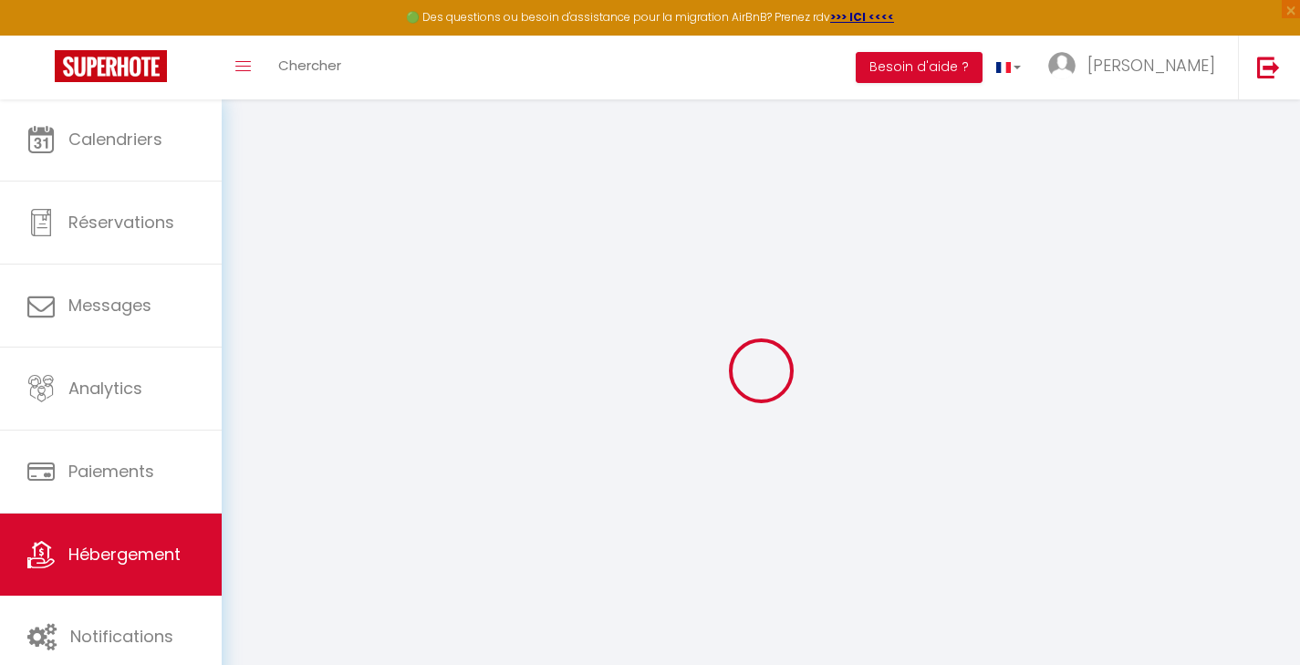
select select
checkbox input "false"
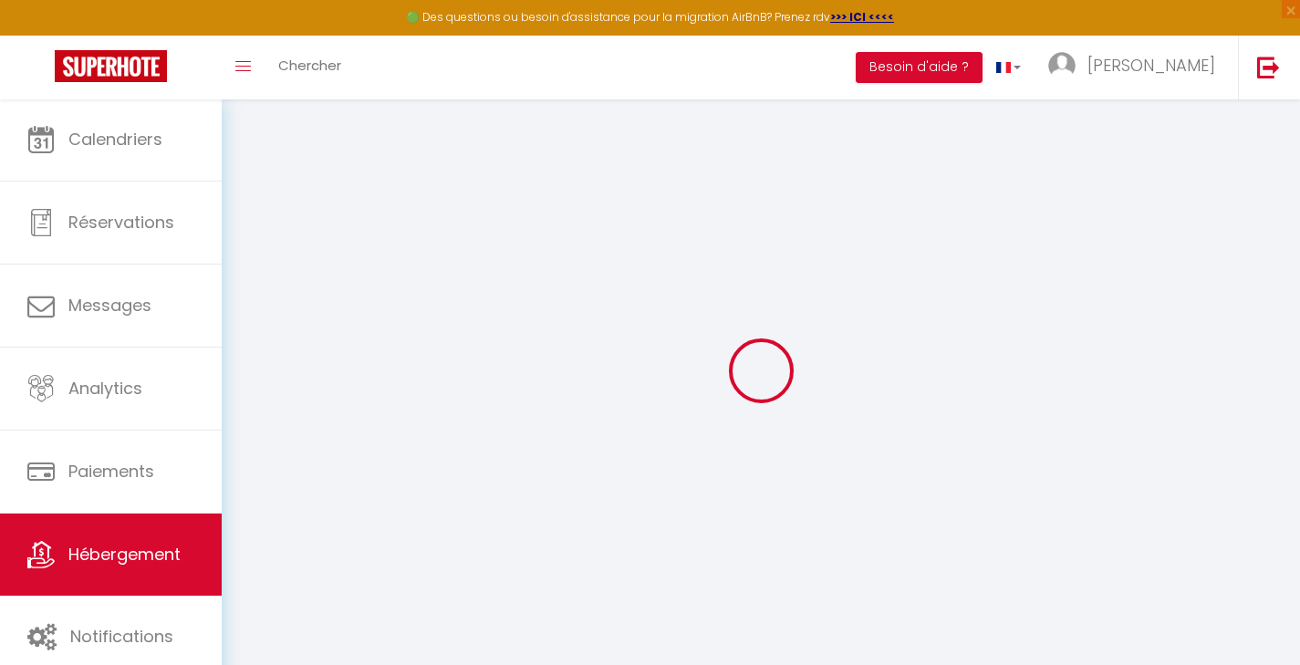
select select
type input "[GEOGRAPHIC_DATA]"
type input "[PERSON_NAME]"
type input "L'Antica Stazione"
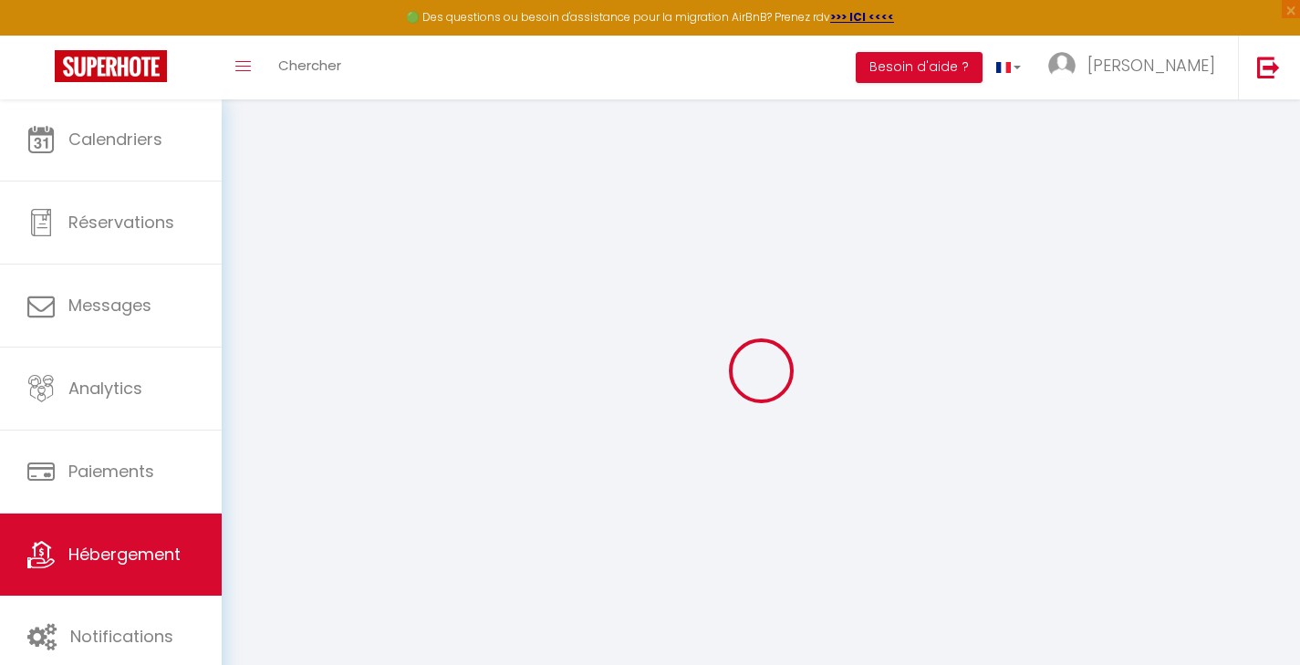
type input "[STREET_ADDRESS]"
type input "68500"
type input "GUEBWILLER"
select select "2"
type input "90"
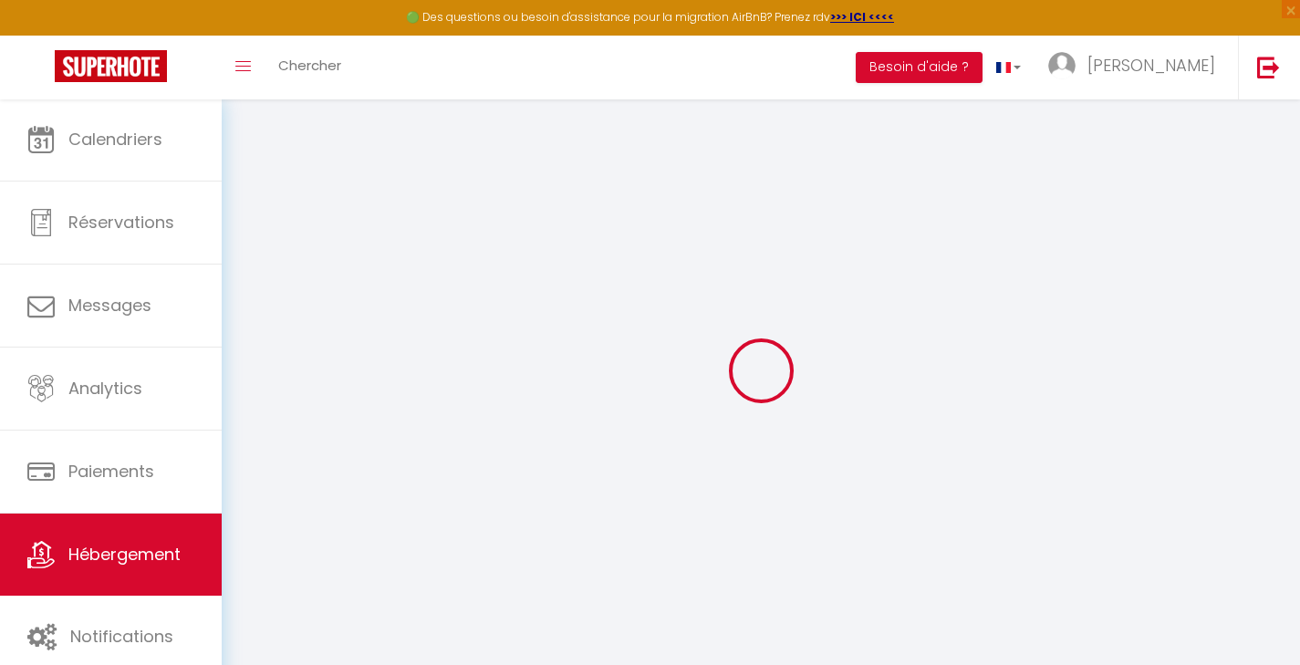
type input "45"
type input "5.5"
type input "4.4"
type input "500"
type input "10"
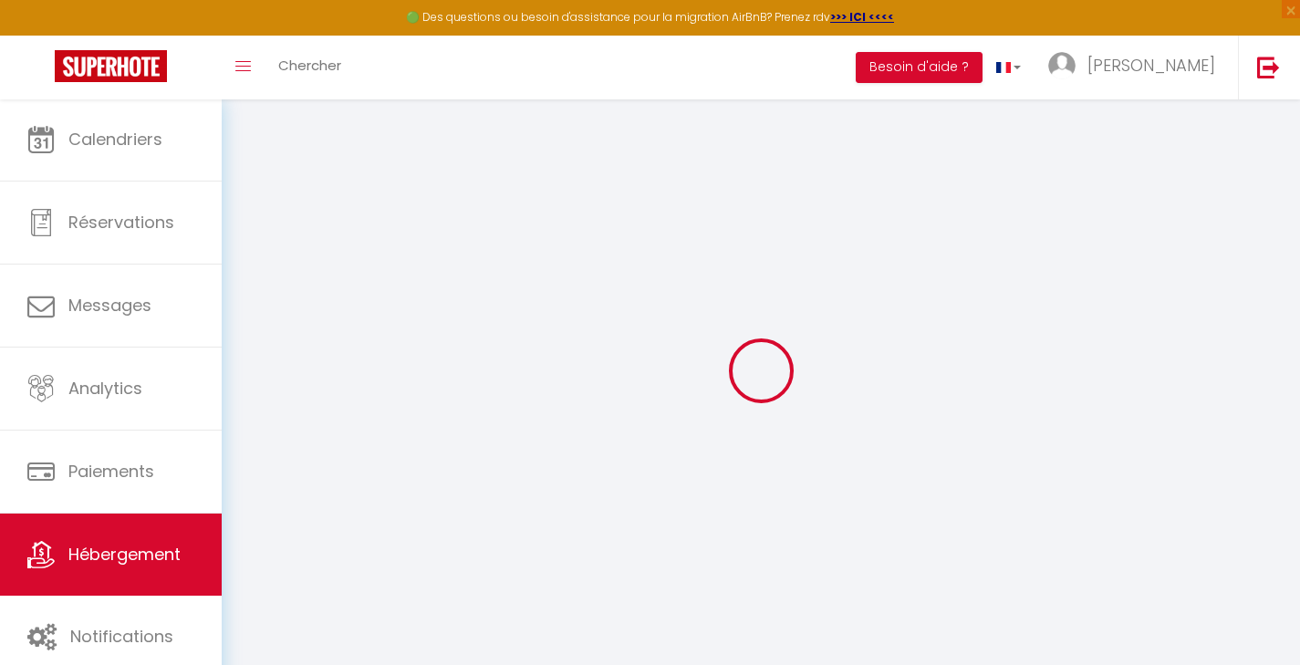
select select
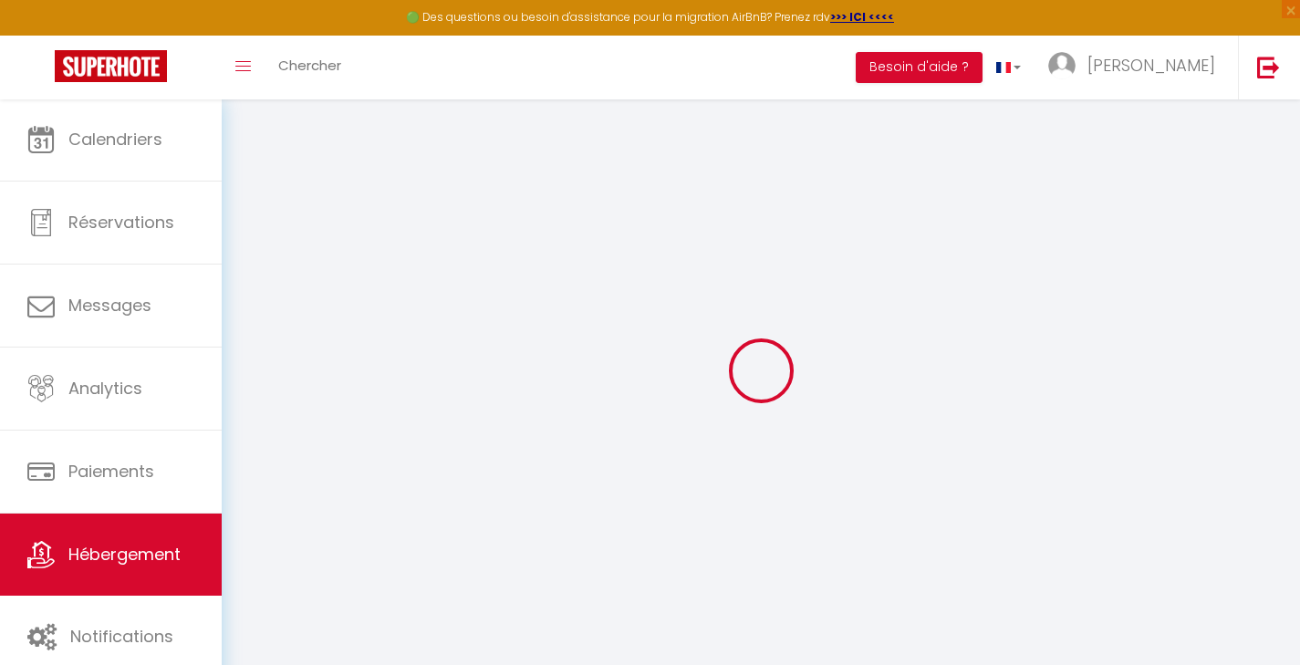
type input "[STREET_ADDRESS][PERSON_NAME]"
type input "68500"
type input "Guebwiller"
type input "[EMAIL_ADDRESS][DOMAIN_NAME]"
select select "6080"
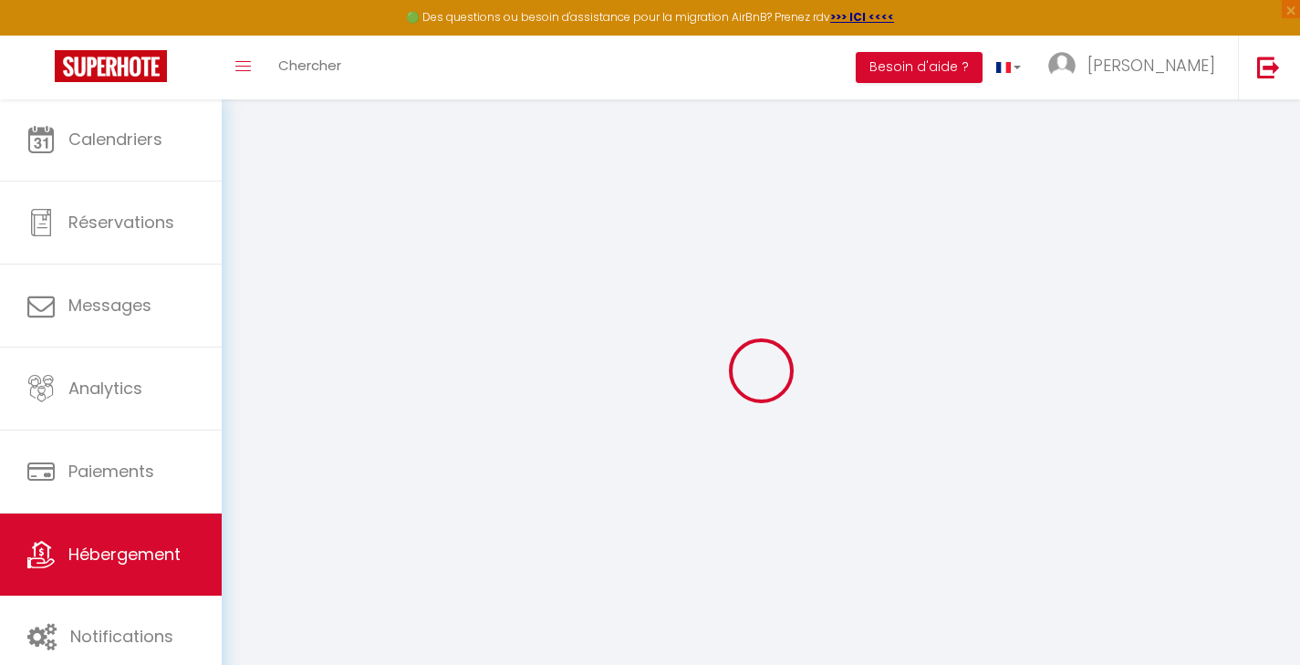
checkbox input "false"
radio input "true"
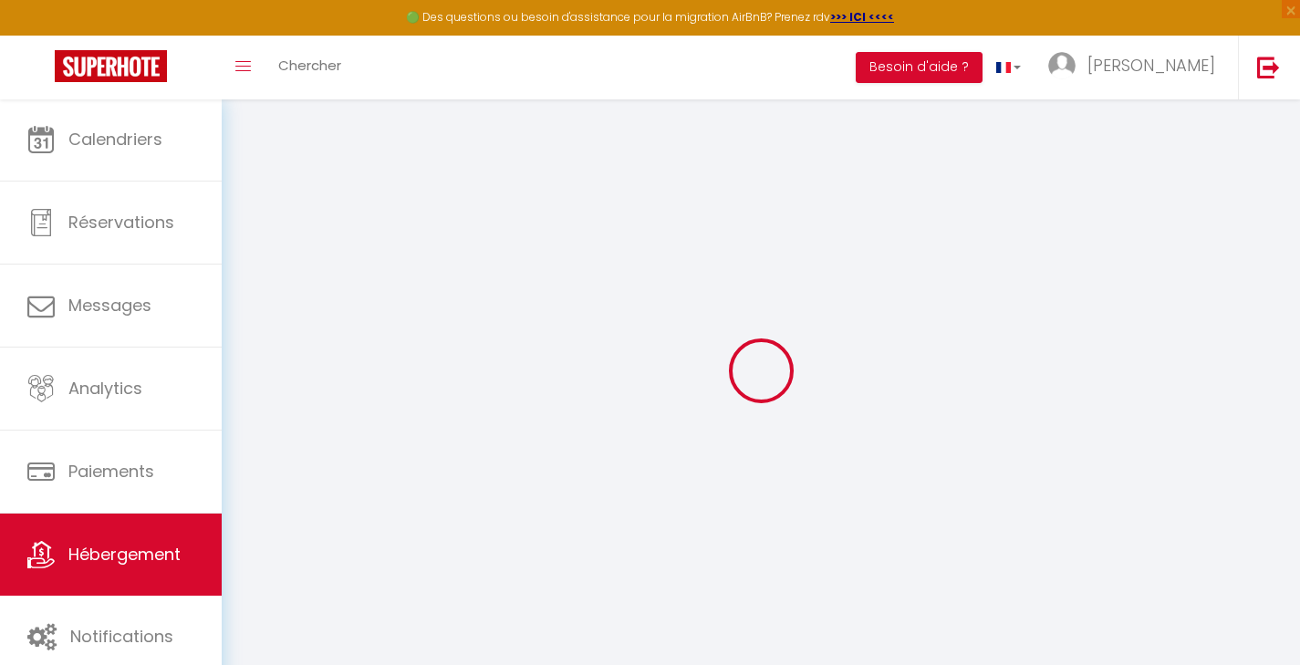
type input "16"
type input "0"
select select "19230"
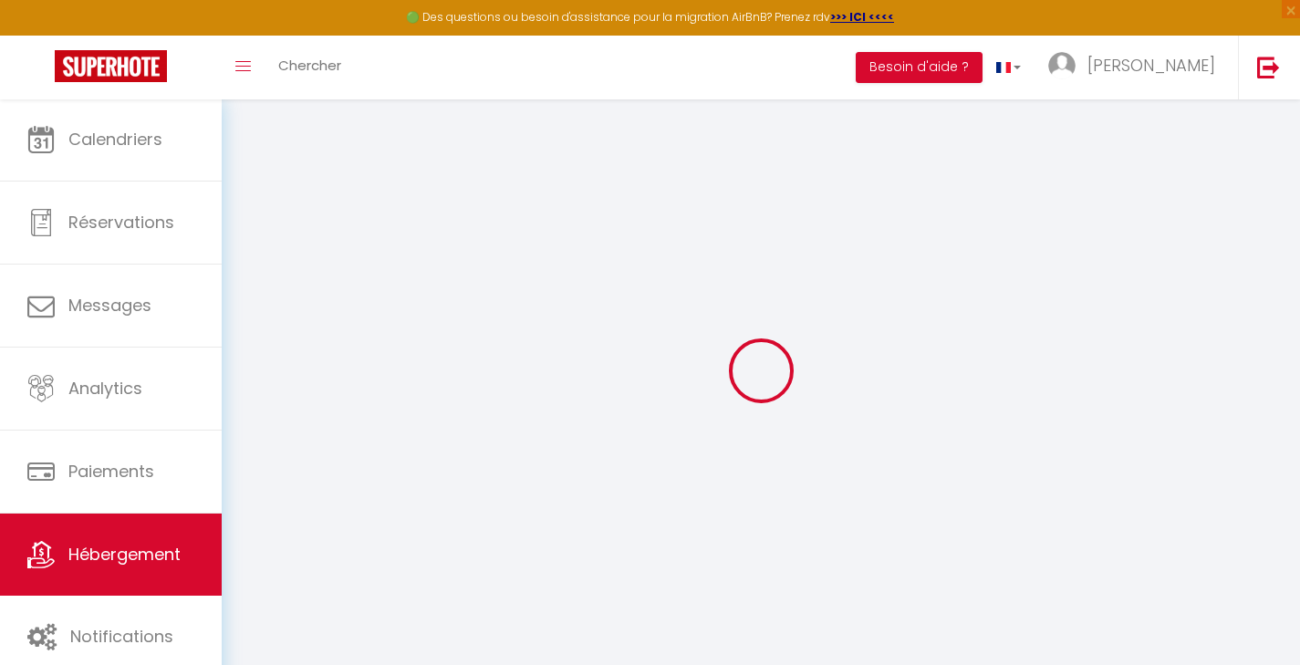
select select
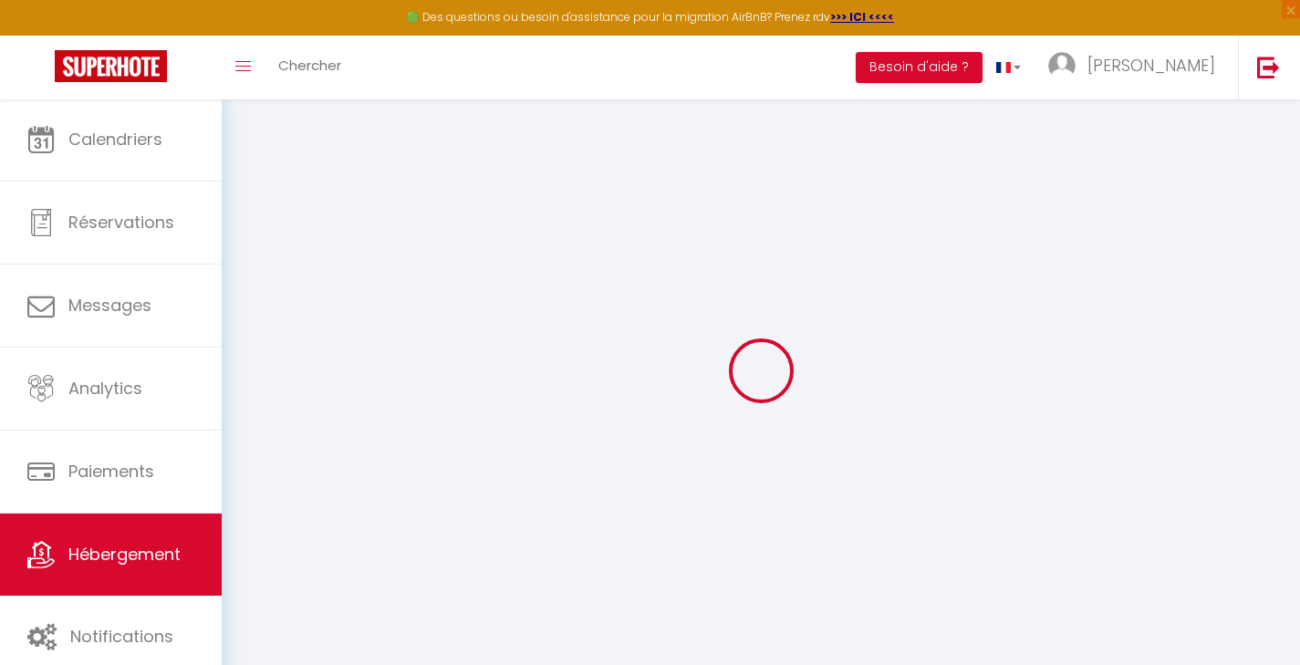
checkbox input "false"
select select
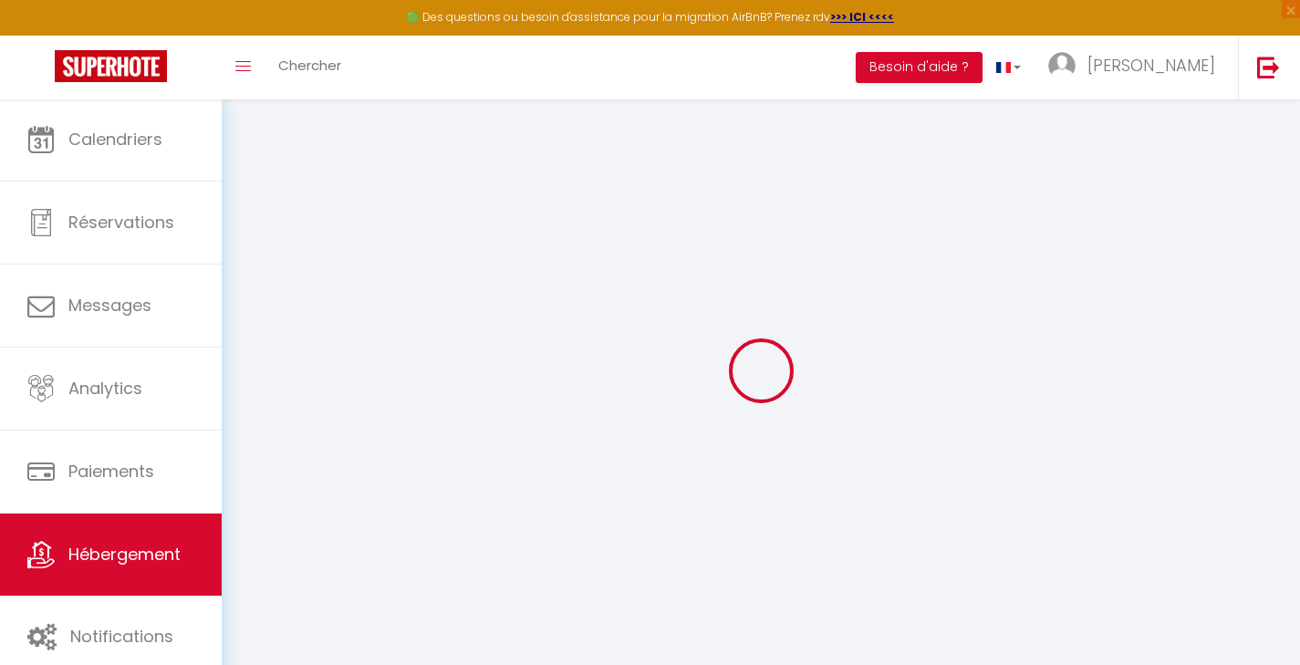
select select
checkbox input "false"
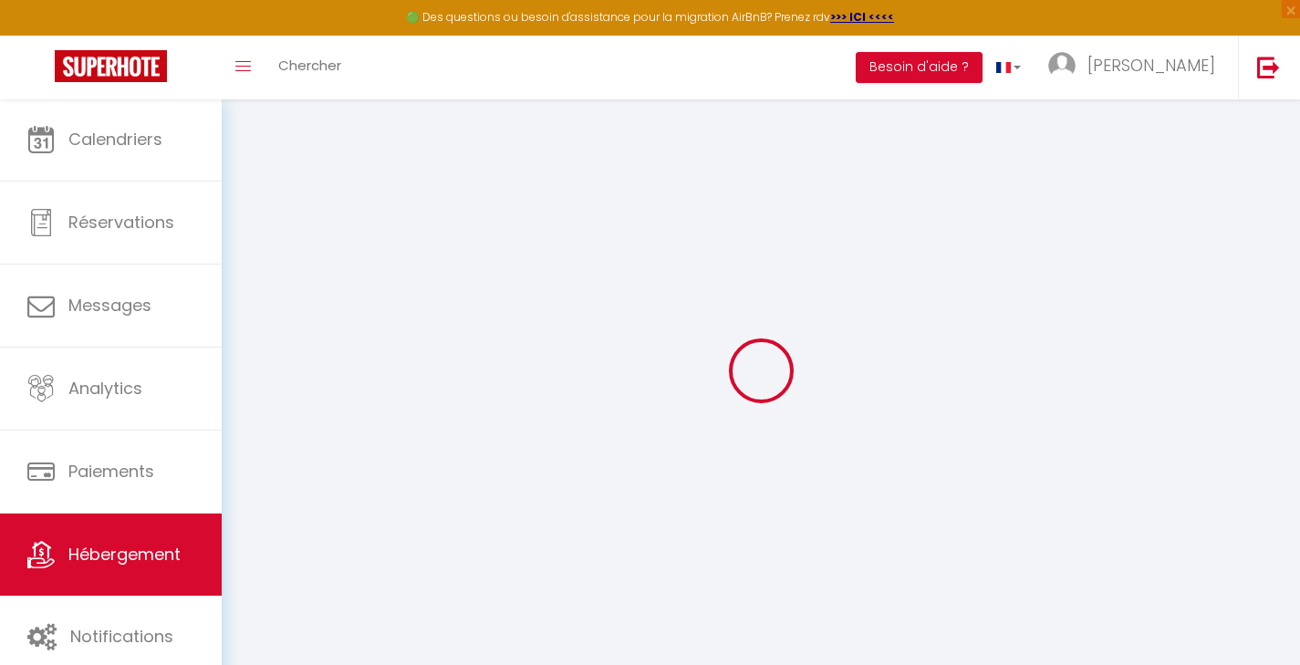
checkbox input "false"
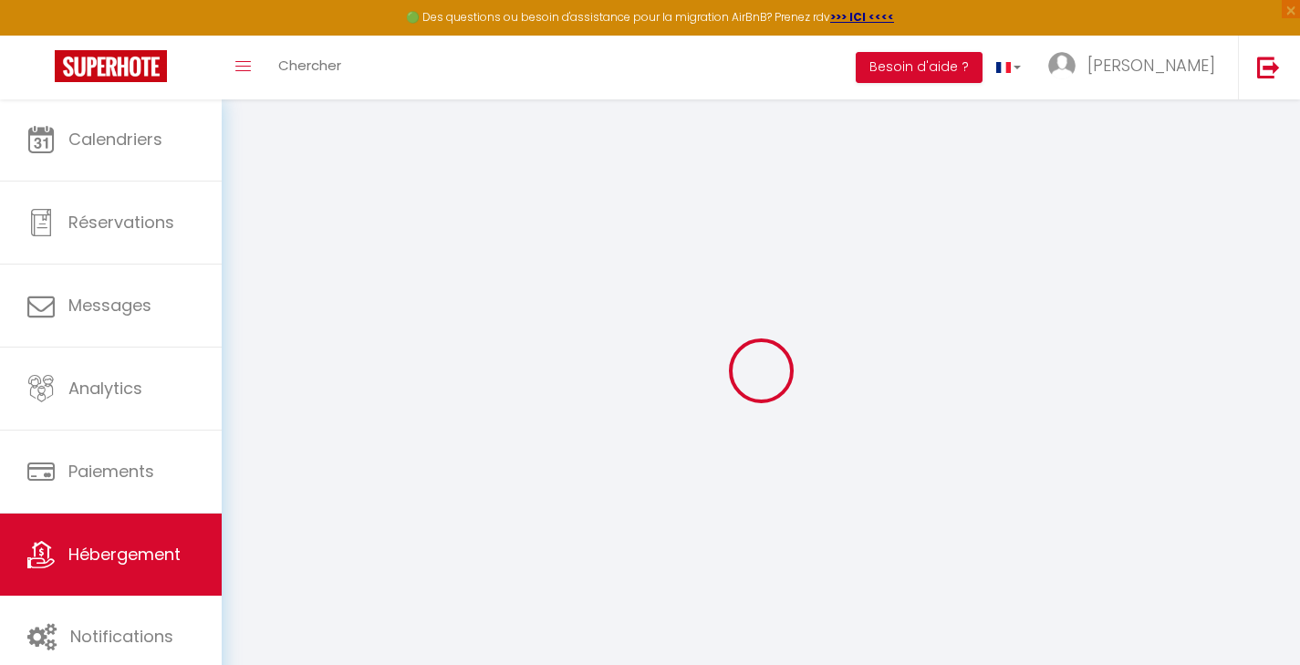
checkbox input "false"
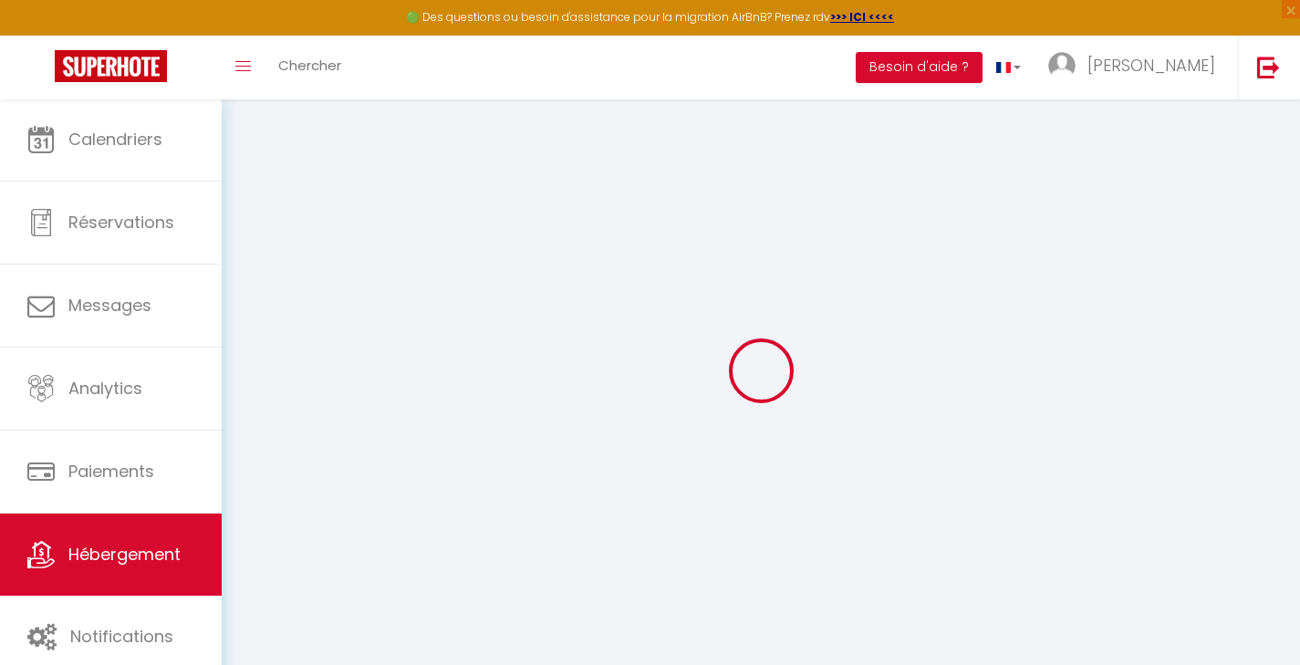
checkbox input "false"
select select "16:00"
select select
select select "10:00"
select select "30"
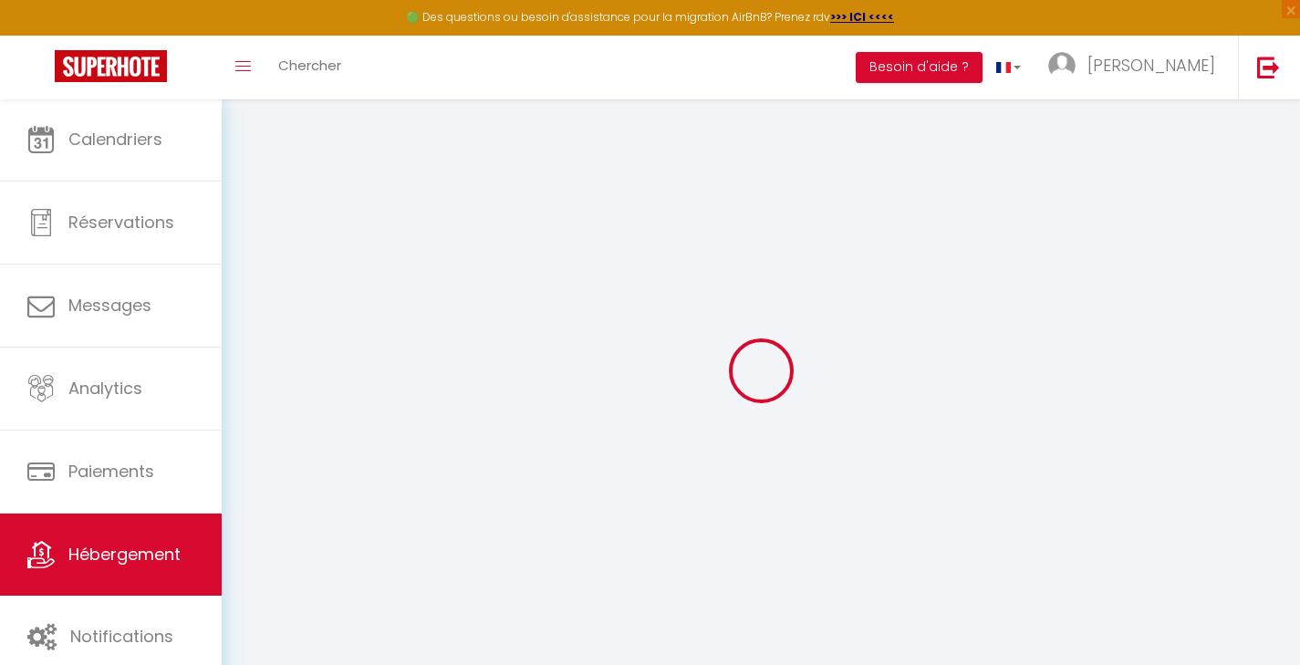
select select "120"
select select
checkbox input "false"
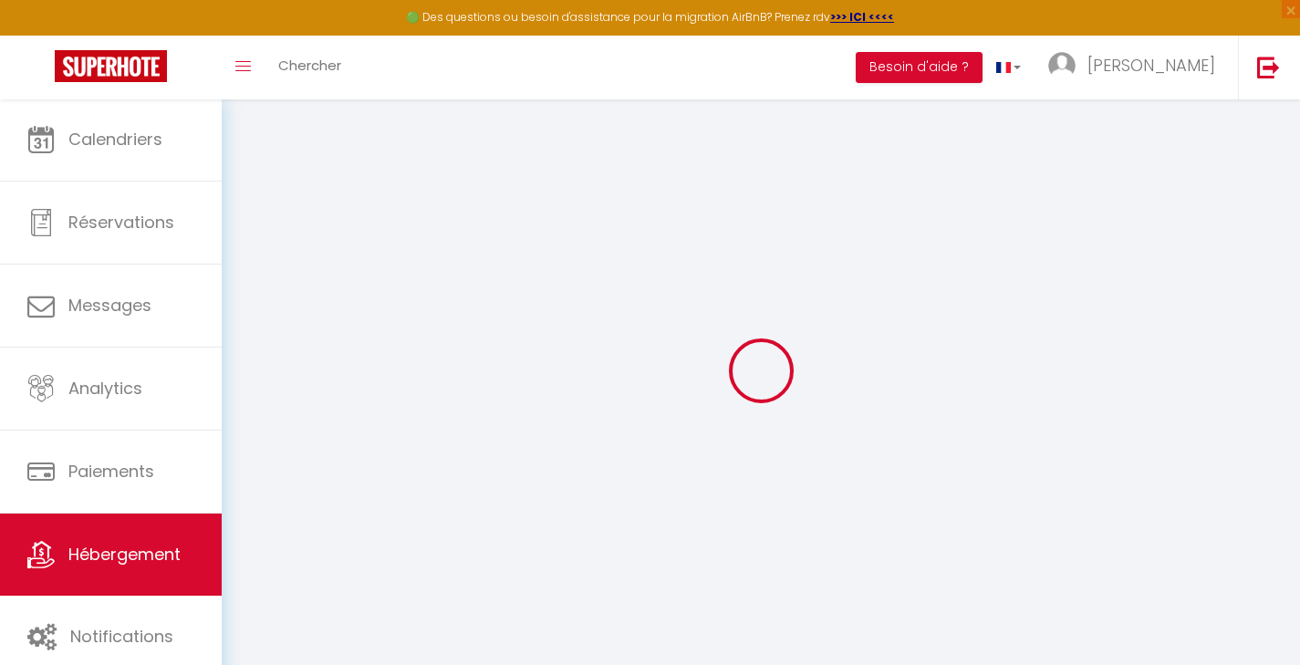
checkbox input "false"
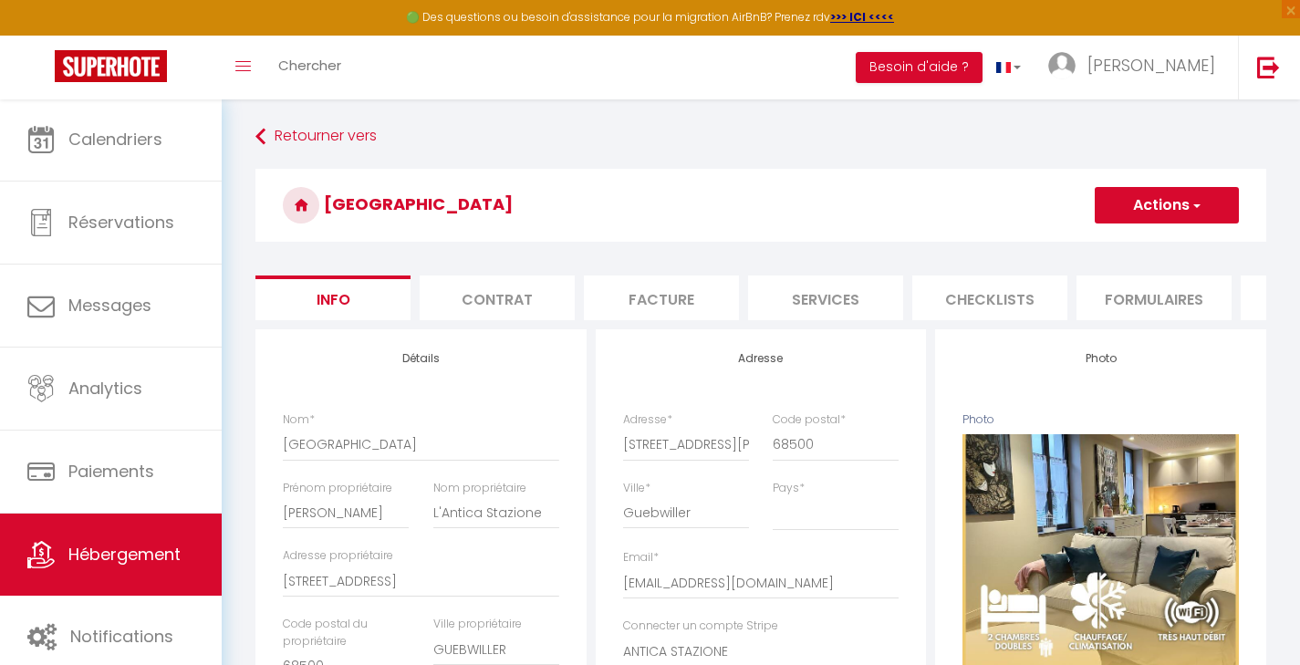
click at [1007, 298] on li "Checklists" at bounding box center [989, 297] width 155 height 45
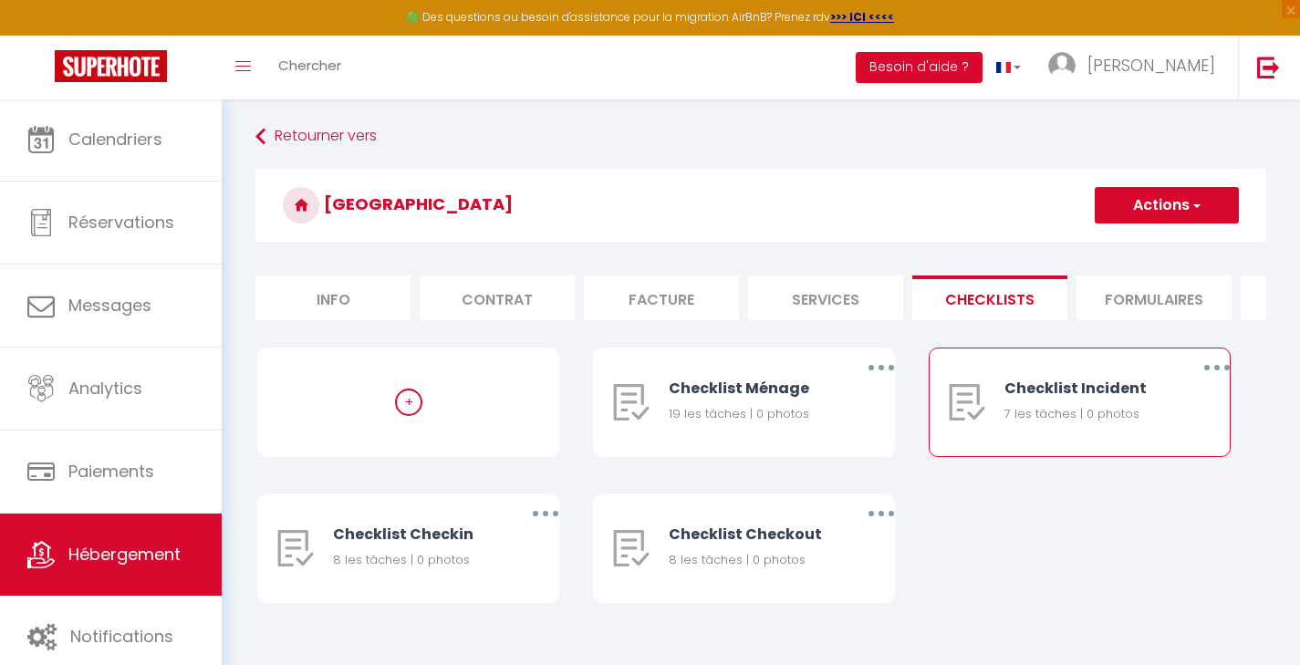
click at [1217, 370] on icon "button" at bounding box center [1216, 367] width 5 height 5
click at [1163, 485] on link "Supprimer" at bounding box center [1169, 475] width 135 height 31
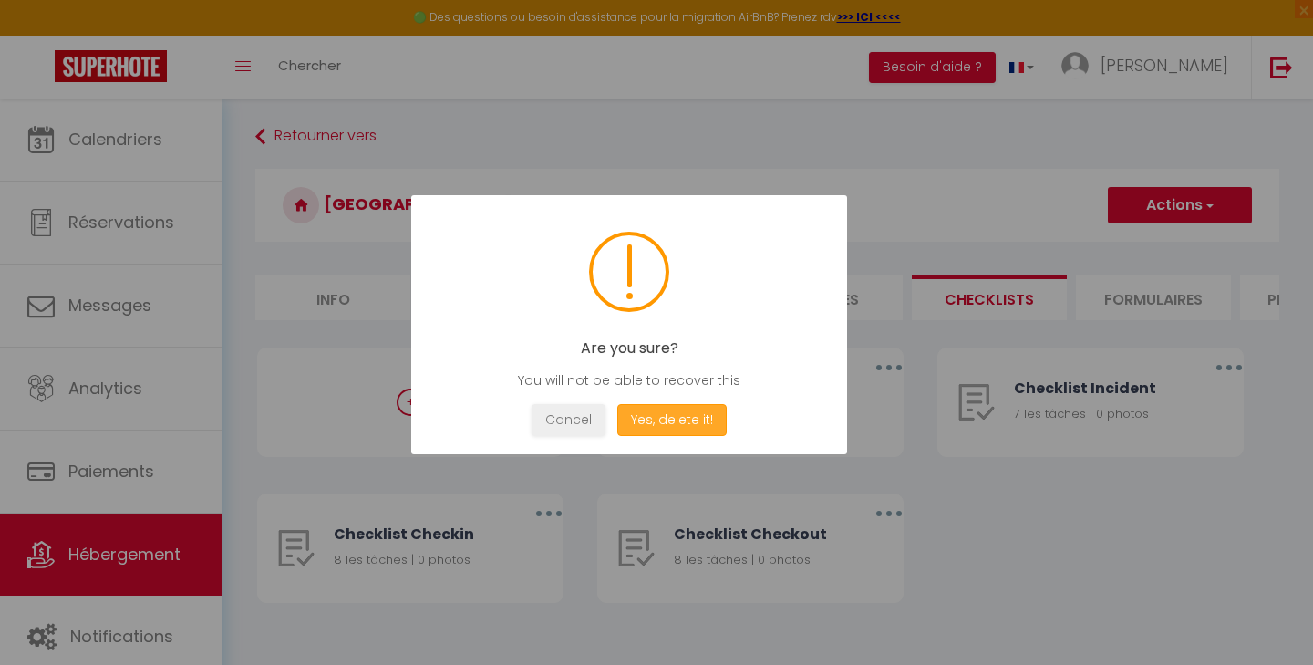
click at [683, 409] on button "Yes, delete it!" at bounding box center [672, 420] width 109 height 32
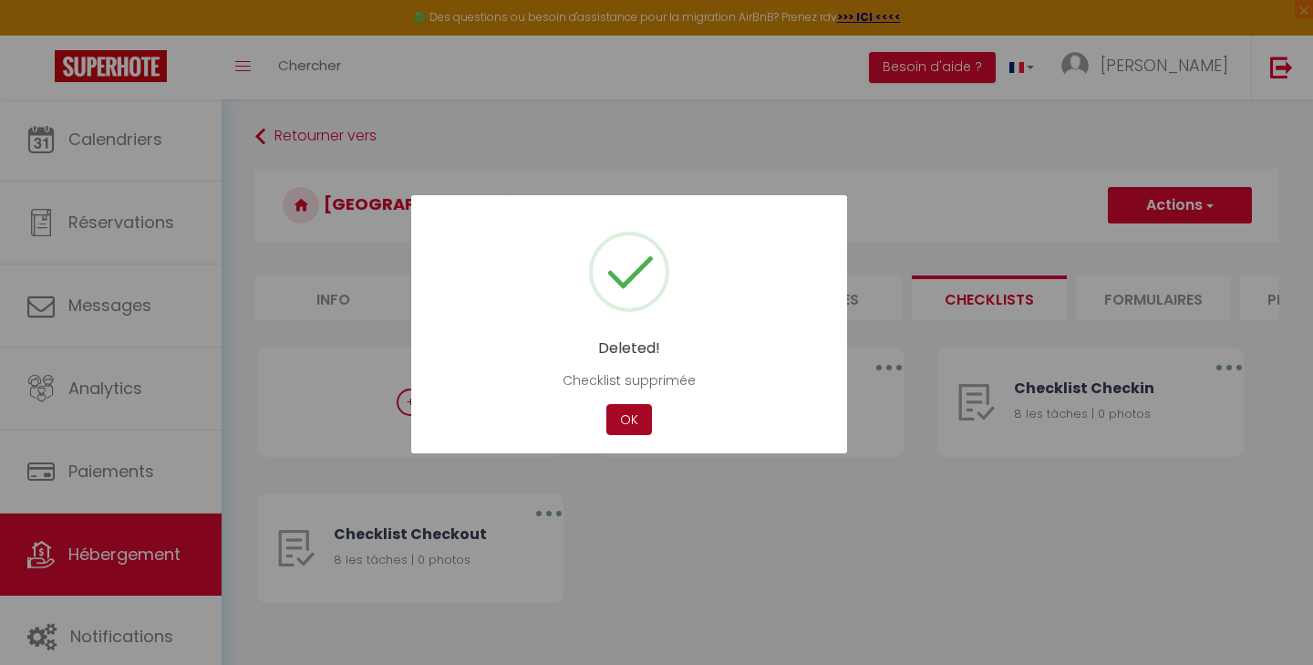
click at [630, 421] on button "OK" at bounding box center [630, 420] width 46 height 32
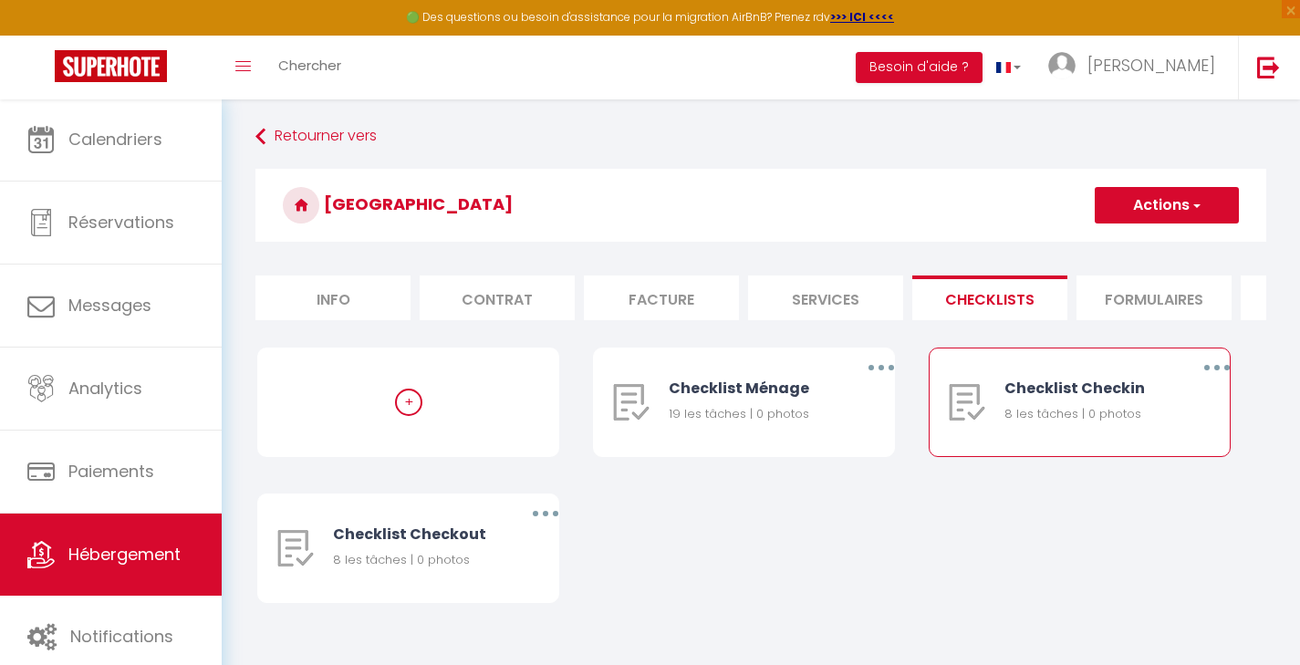
click at [1209, 379] on button "button" at bounding box center [1216, 367] width 51 height 29
click at [1159, 485] on link "Supprimer" at bounding box center [1169, 475] width 135 height 31
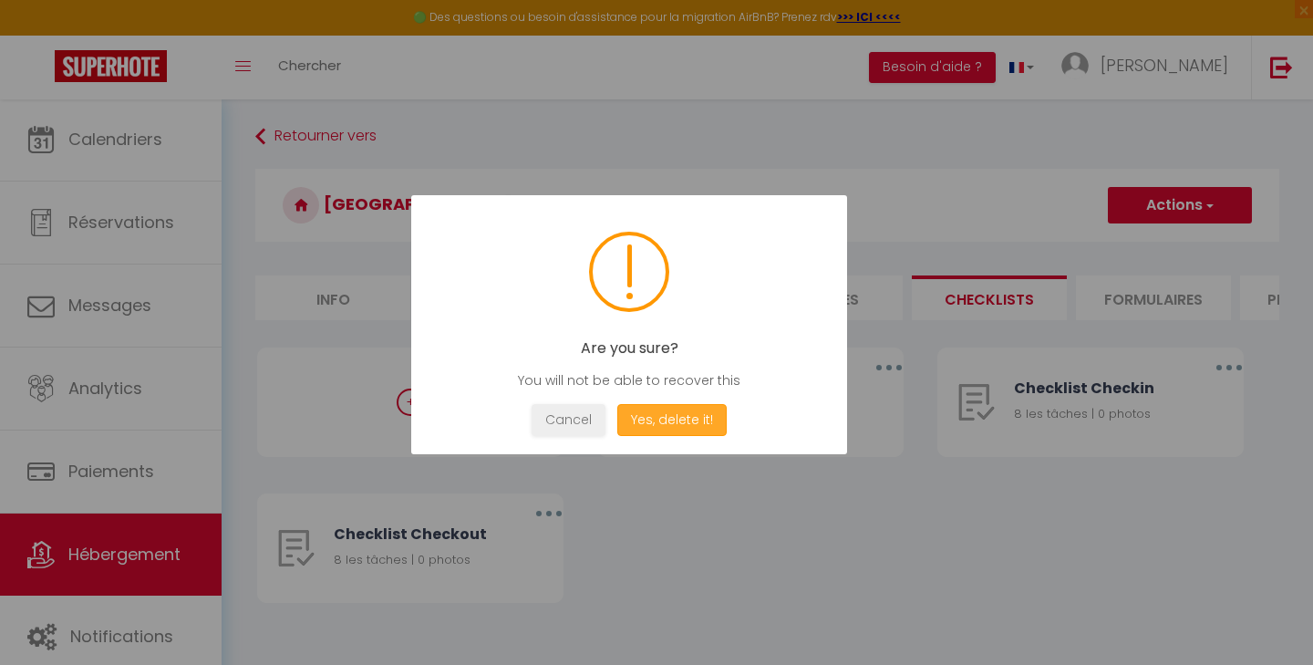
click at [691, 414] on button "Yes, delete it!" at bounding box center [672, 420] width 109 height 32
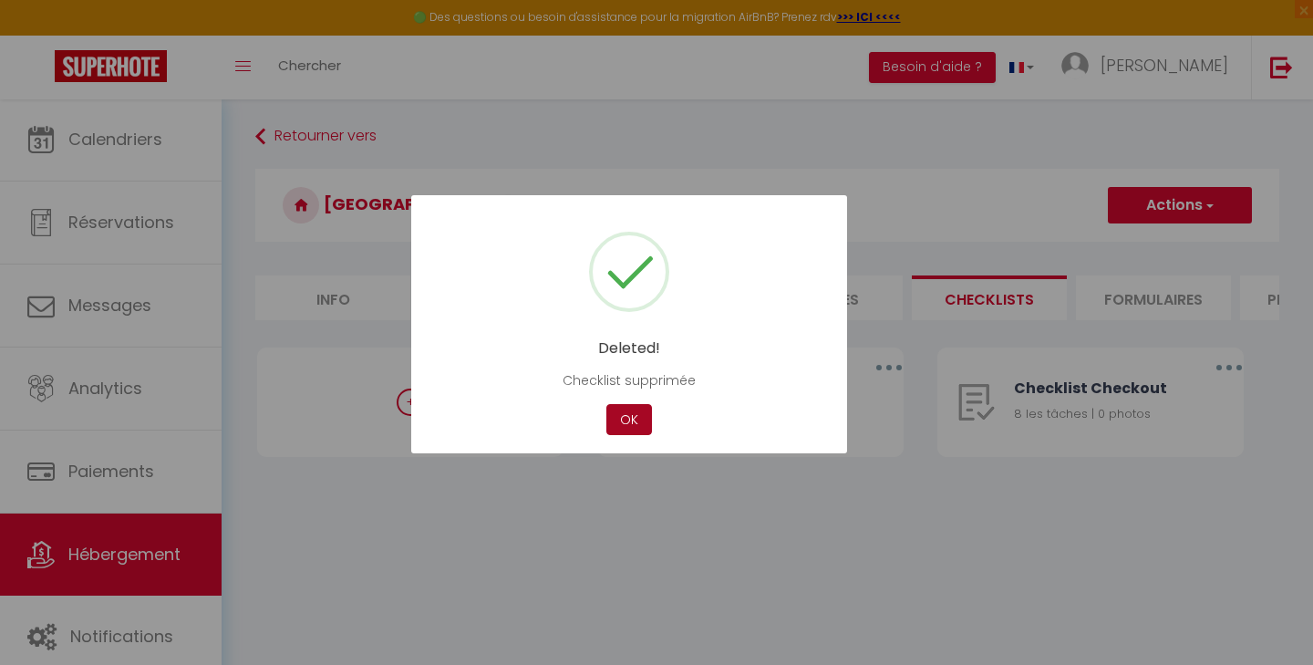
click at [628, 420] on button "OK" at bounding box center [630, 420] width 46 height 32
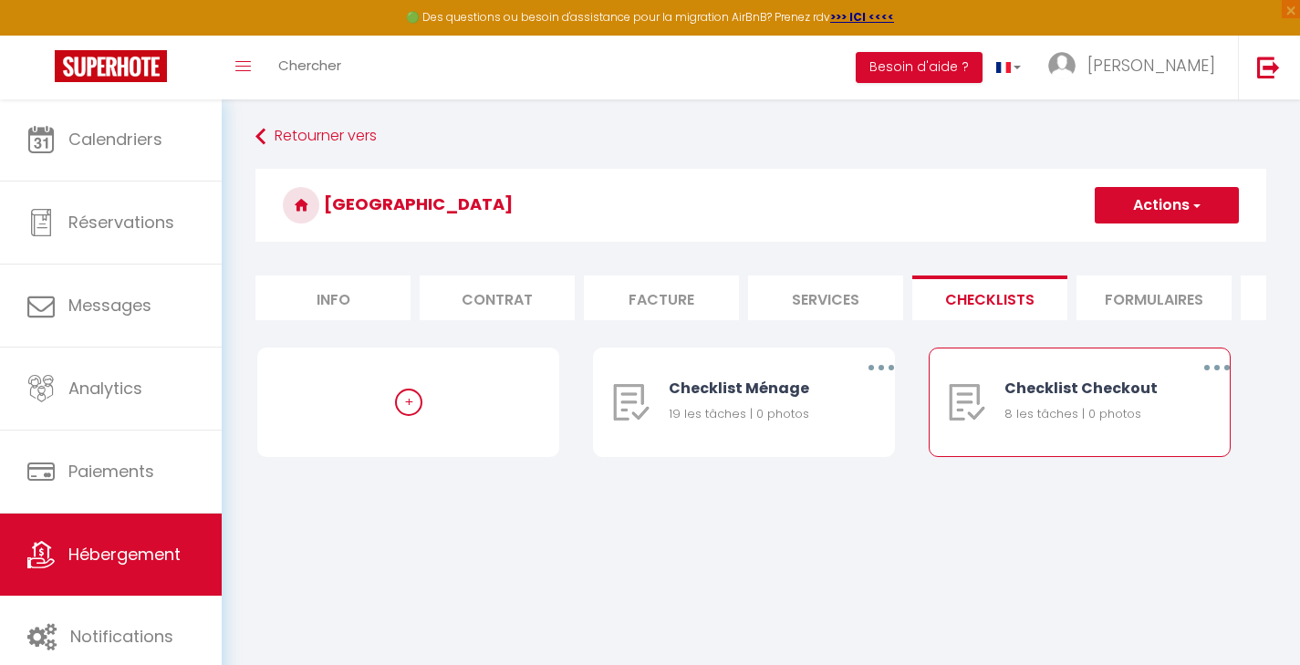
click at [1212, 382] on button "button" at bounding box center [1216, 367] width 51 height 29
click at [1166, 483] on link "Supprimer" at bounding box center [1169, 475] width 135 height 31
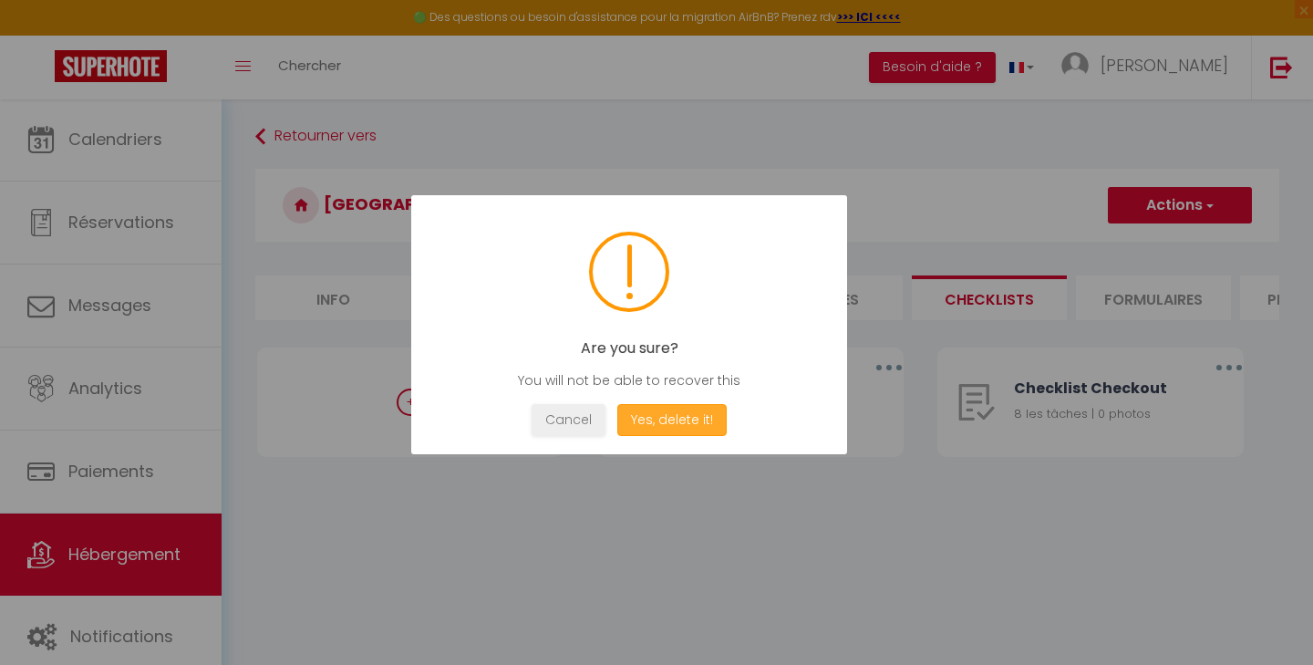
click at [686, 420] on button "Yes, delete it!" at bounding box center [672, 420] width 109 height 32
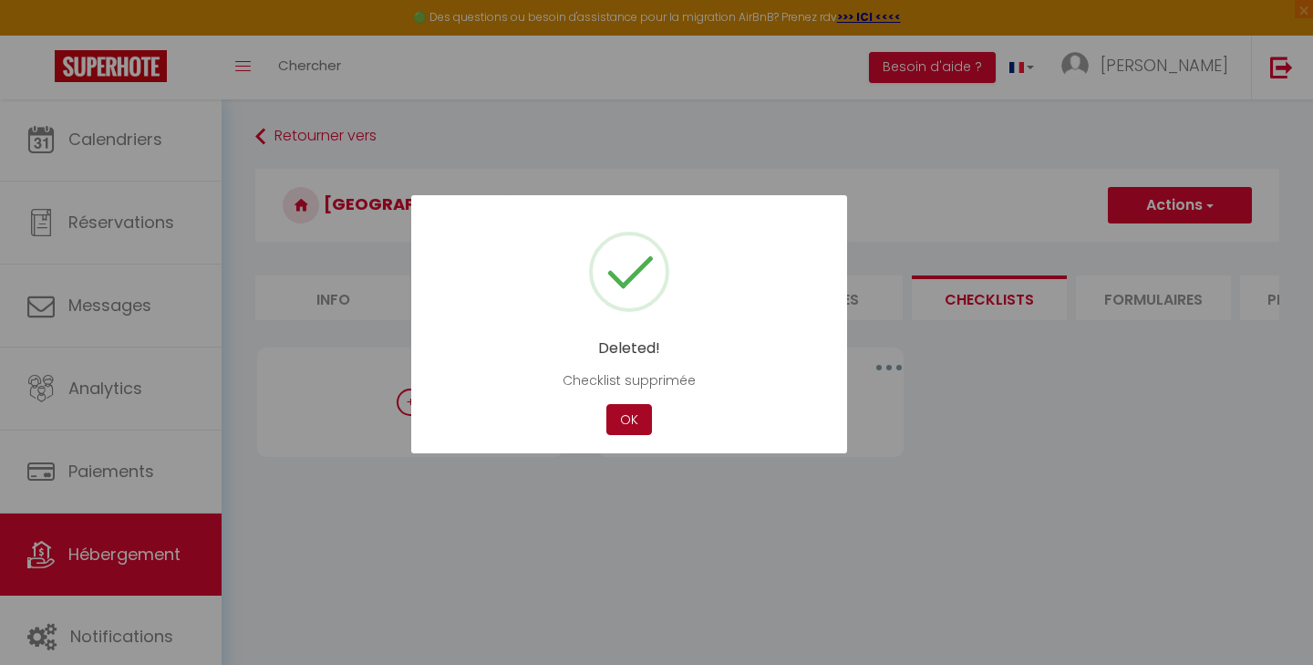
click at [632, 414] on button "OK" at bounding box center [630, 420] width 46 height 32
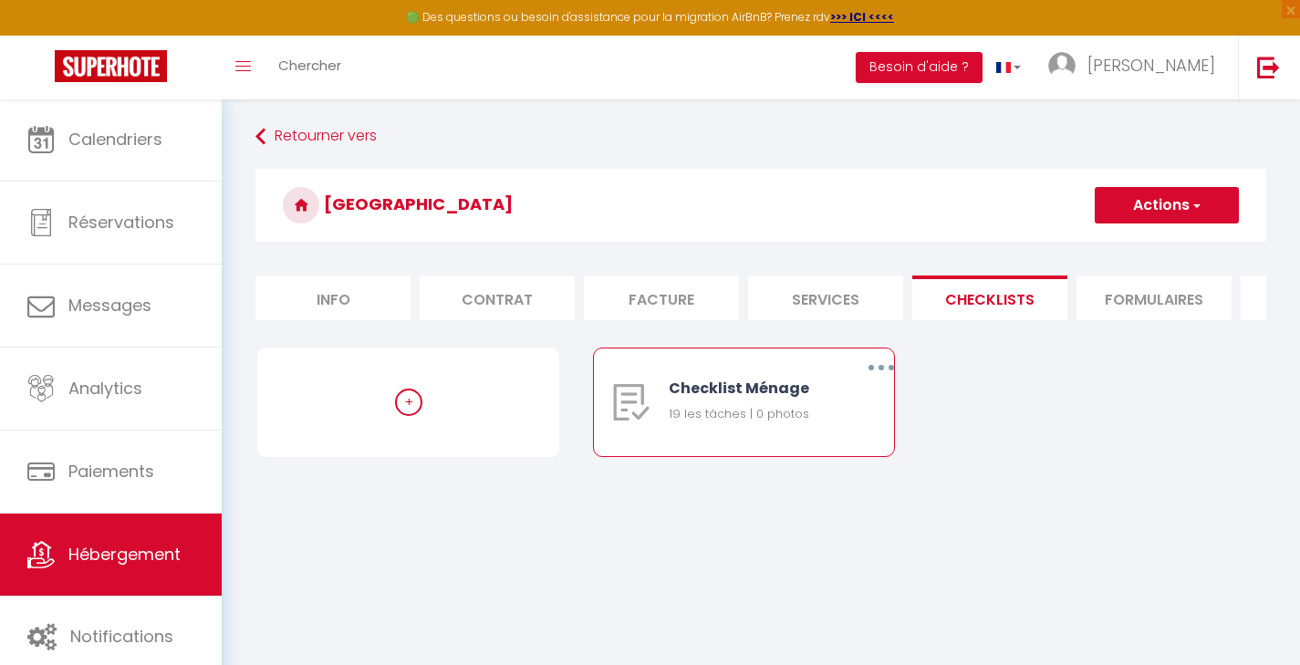
click at [875, 376] on button "button" at bounding box center [881, 367] width 51 height 29
click at [823, 425] on link "Editer" at bounding box center [833, 409] width 135 height 31
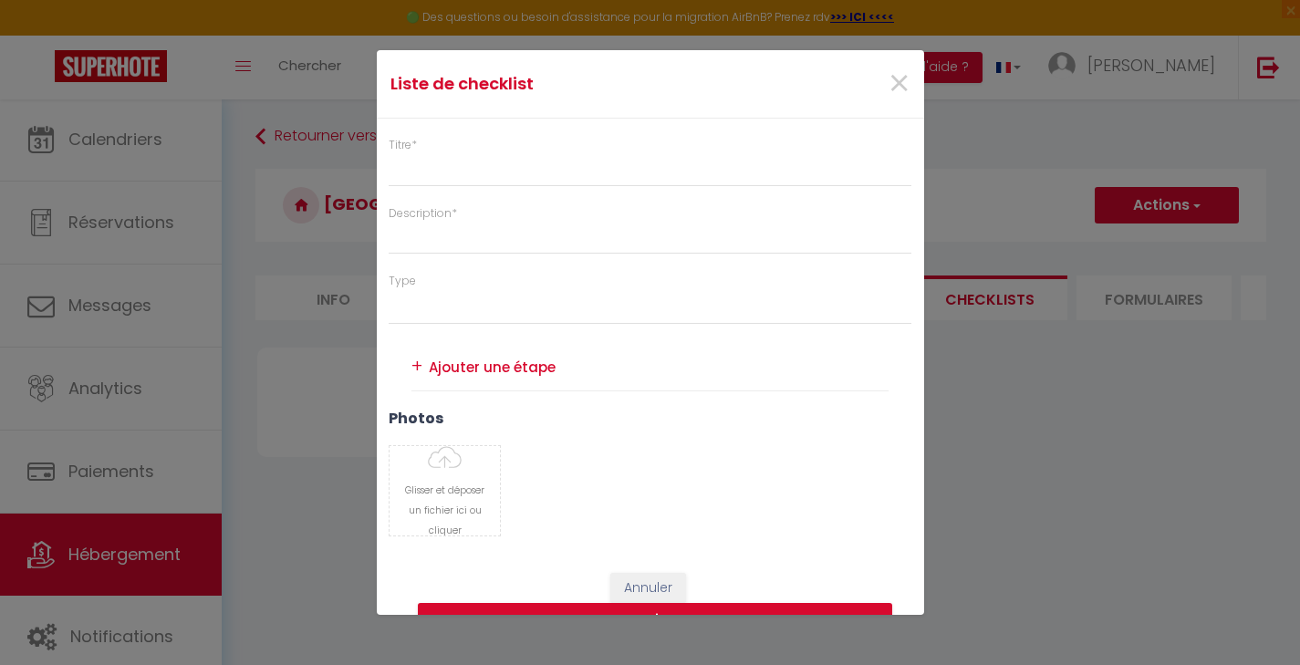
type input "Checklist Ménage"
type input "Procédure à suivre à la fin du ménage"
select select
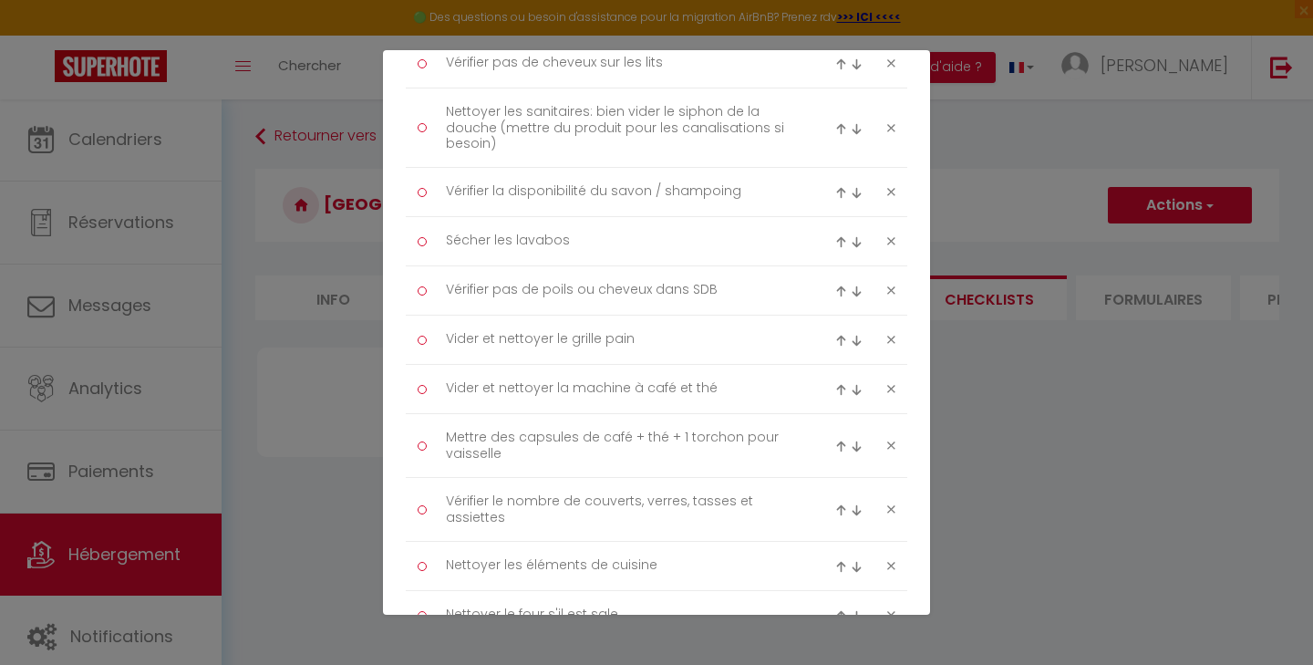
scroll to position [472, 0]
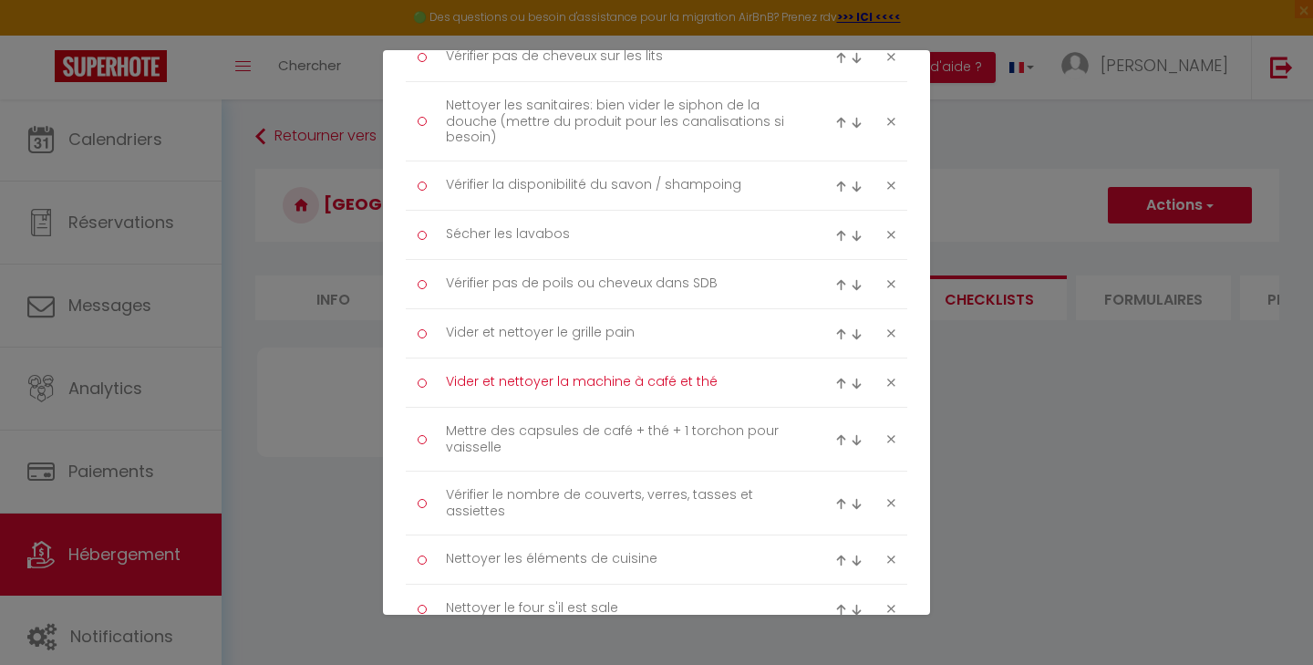
click at [732, 389] on textarea "Vider et nettoyer la machine à café et thé" at bounding box center [620, 383] width 374 height 30
type textarea "Vider et nettoyer la machine à café"
click at [630, 427] on textarea "Mettre des capsules de café + thé + 1 torchon pour vaisselle" at bounding box center [620, 439] width 374 height 45
click at [682, 431] on textarea "Mettre des capsules de café (6)+ thé + 1 torchon pour vaisselle" at bounding box center [620, 439] width 374 height 45
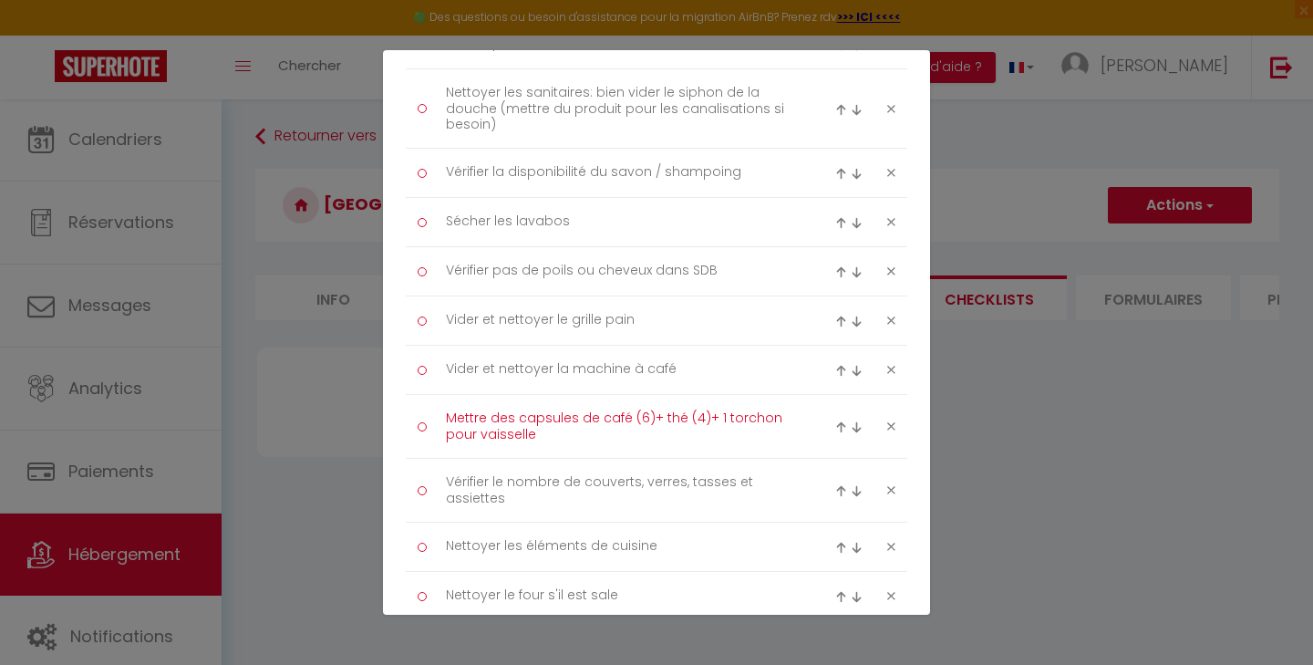
scroll to position [490, 0]
type textarea "Mettre des capsules de café (6)+ thé (4)+ 1 torchon pour vaisselle"
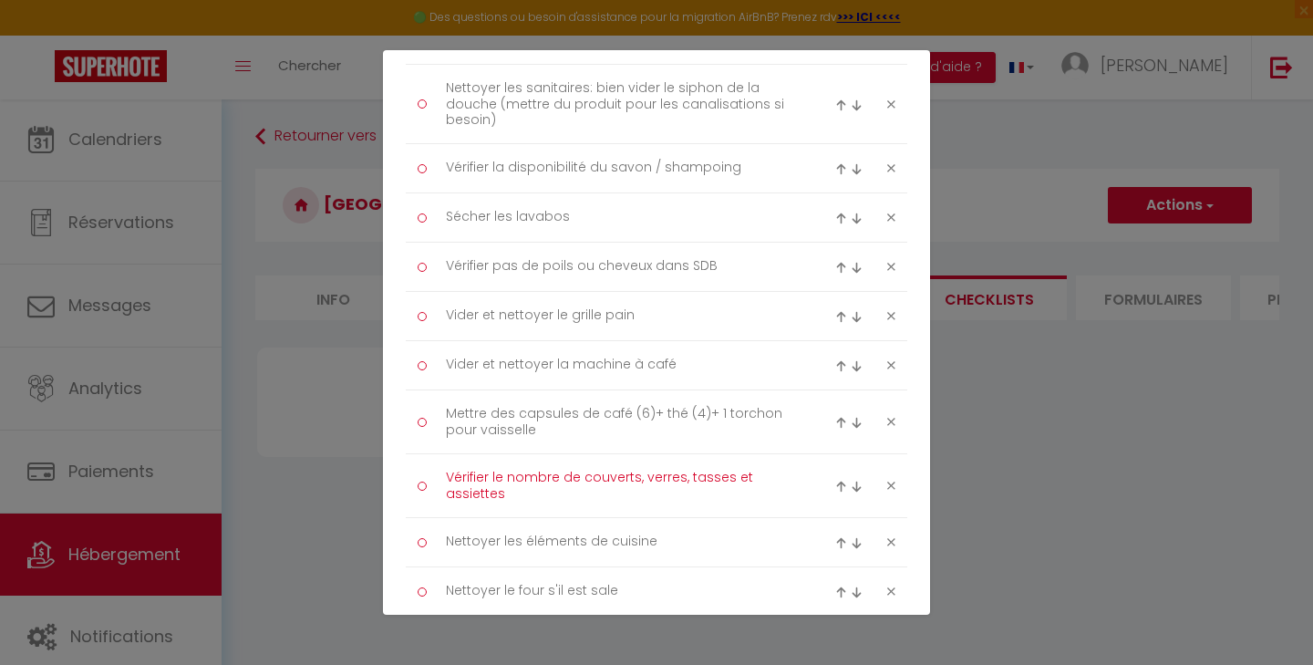
click at [559, 493] on textarea "Vérifier le nombre de couverts, verres, tasses et assiettes" at bounding box center [620, 485] width 374 height 45
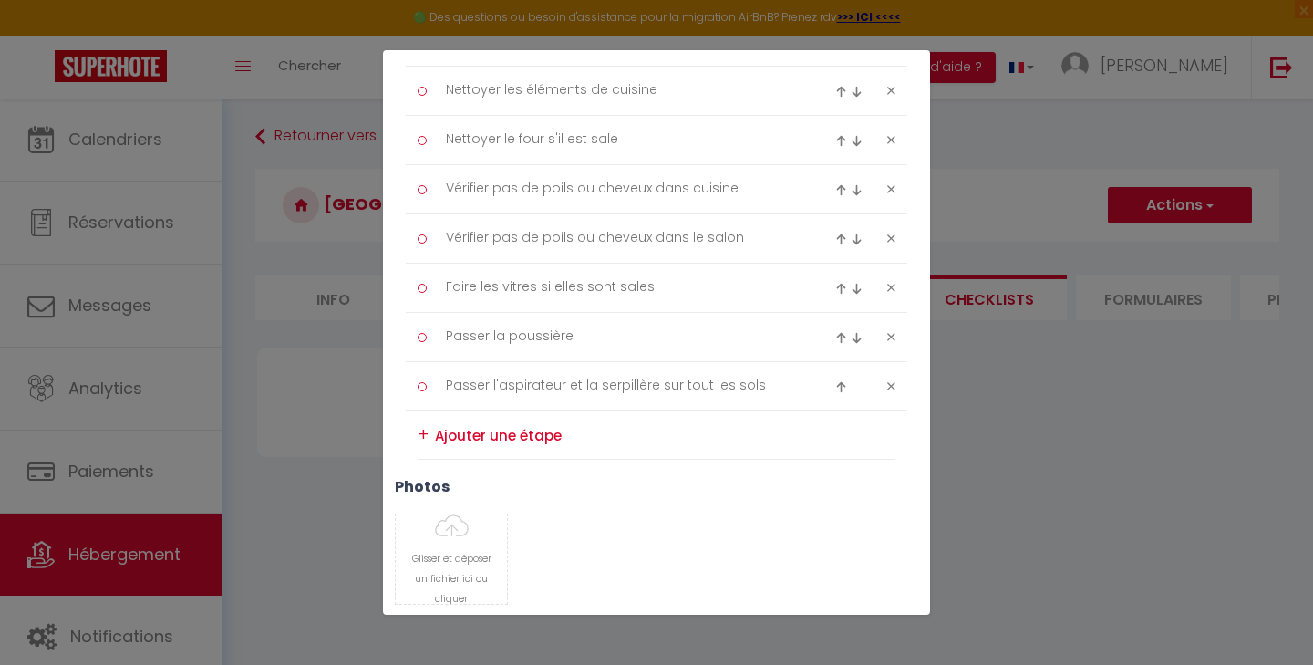
scroll to position [942, 0]
type textarea "Vérifier le nombre de couverts, verres, tasses et assiettes (6 pièces de chaque)"
click at [468, 434] on textarea at bounding box center [665, 434] width 461 height 29
type textarea "Vider et nettoyer le frigo"
click at [420, 429] on div "+" at bounding box center [423, 434] width 11 height 28
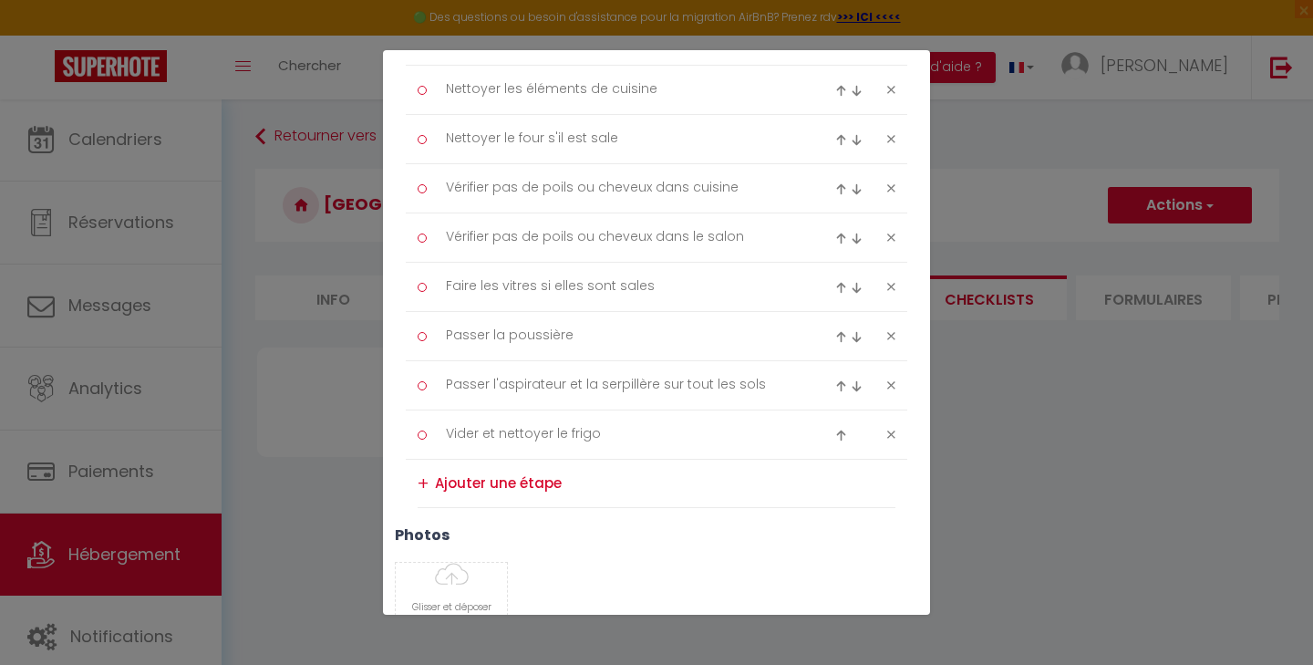
click at [835, 431] on img at bounding box center [841, 436] width 12 height 12
type textarea "Vider et nettoyer le frigo"
type textarea "Passer l'aspirateur et la serpillère sur tout les sols"
click at [835, 381] on img at bounding box center [841, 386] width 12 height 12
type textarea "Vider et nettoyer le frigo"
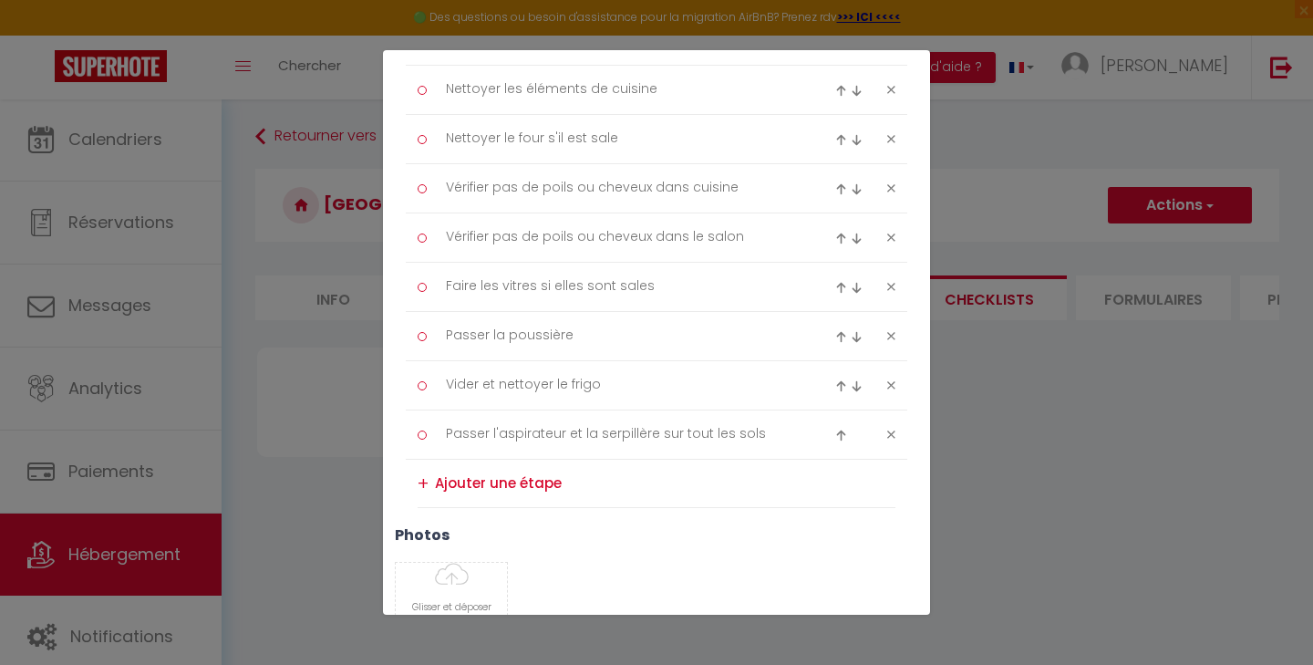
type textarea "Passer la poussière"
click at [835, 333] on img at bounding box center [841, 337] width 12 height 12
type textarea "Vider et nettoyer le frigo"
type textarea "Faire les vitres si elles sont sales"
click at [835, 283] on img at bounding box center [841, 288] width 12 height 12
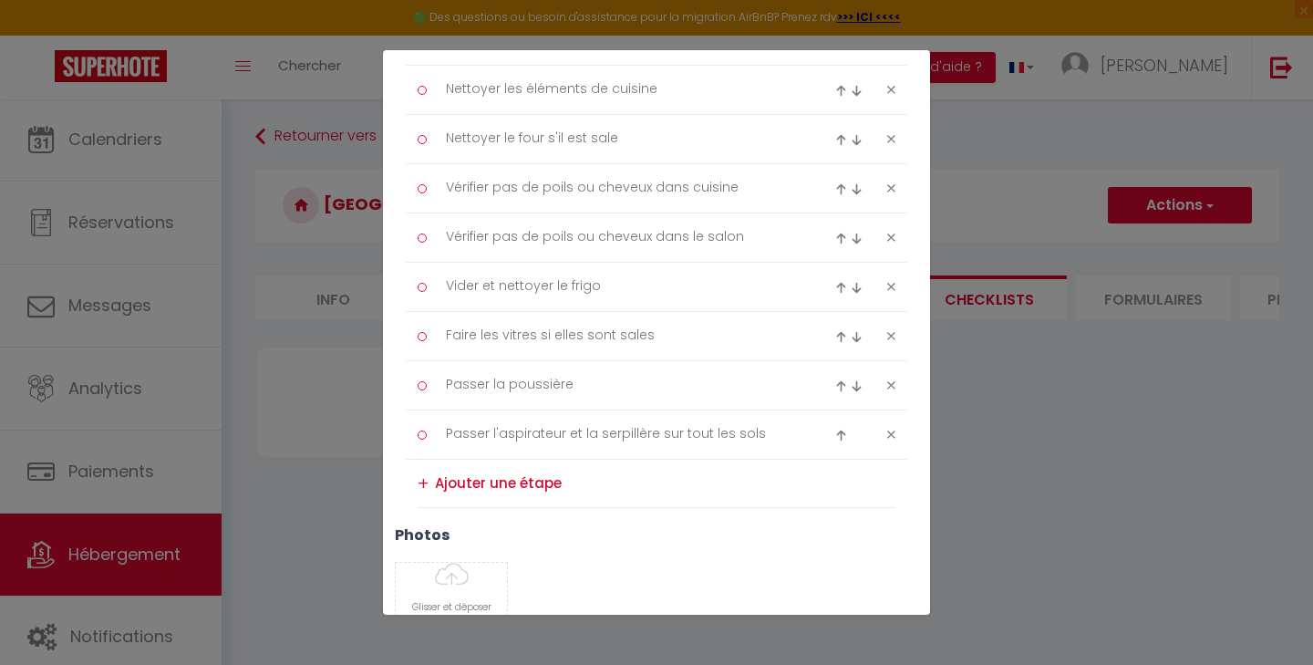
type textarea "Vider et nettoyer le frigo"
type textarea "Vérifier pas de poils ou cheveux dans le salon"
click at [835, 235] on img at bounding box center [841, 239] width 12 height 12
type textarea "Vider et nettoyer le frigo"
type textarea "Vérifier pas de poils ou cheveux dans cuisine"
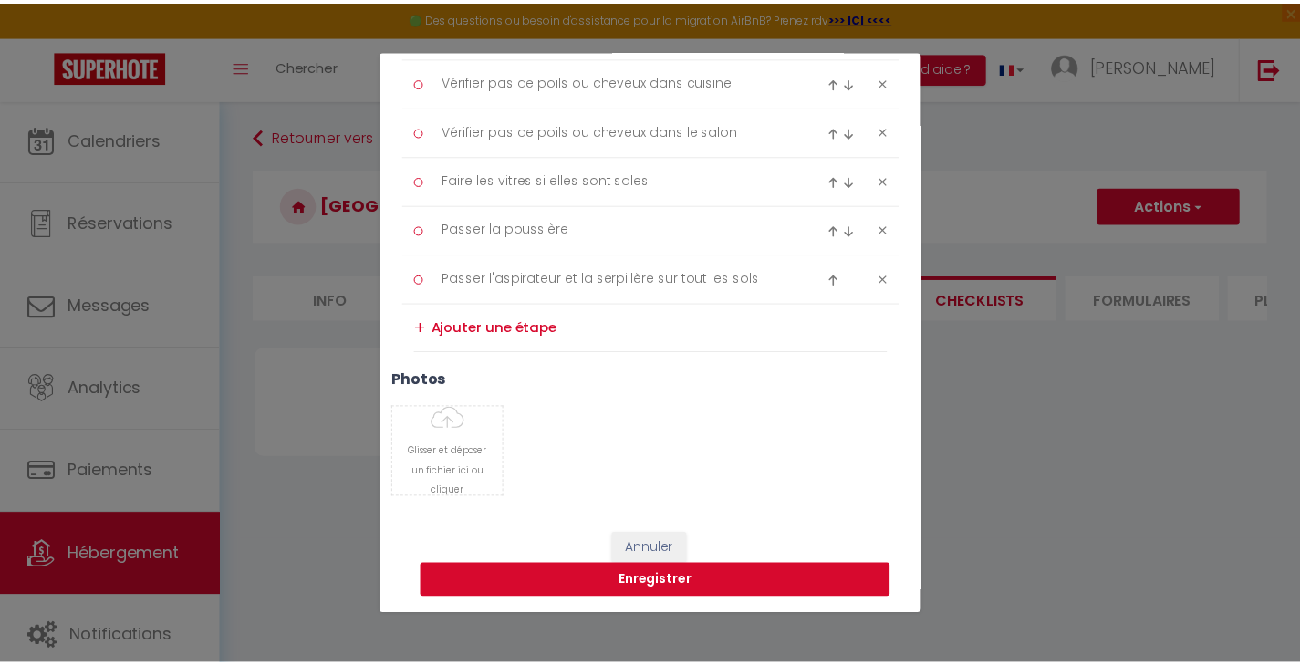
scroll to position [1096, 0]
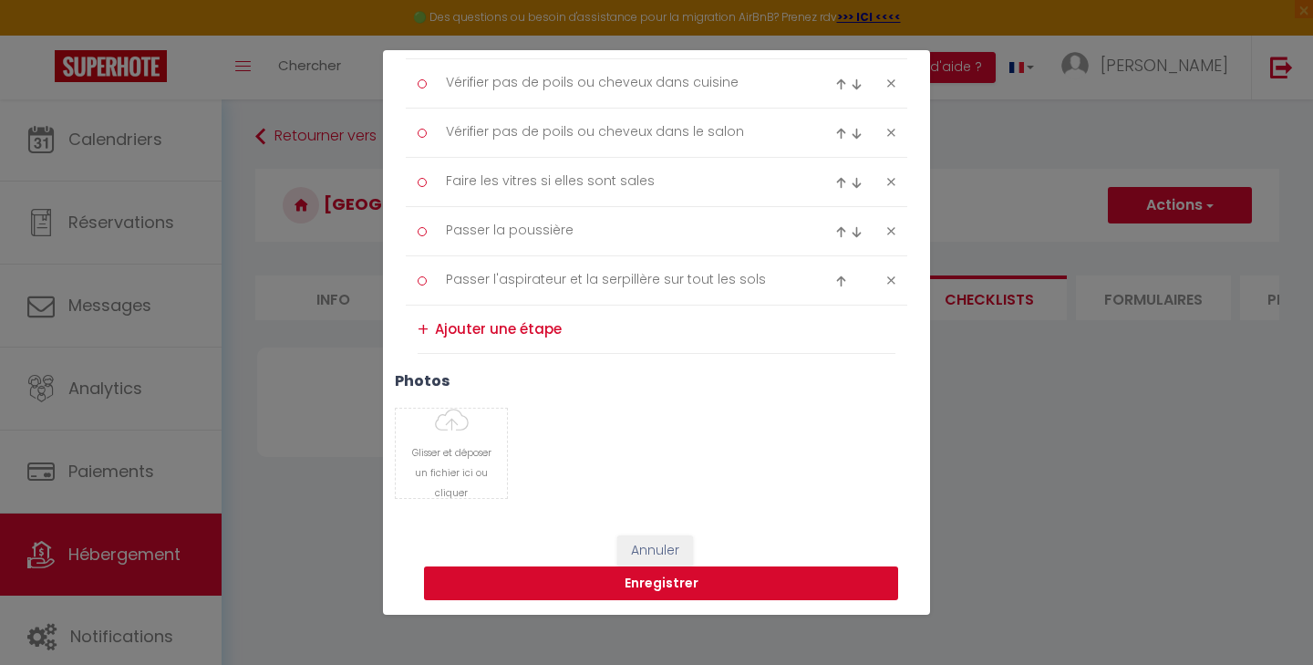
click at [656, 577] on button "Enregistrer" at bounding box center [661, 583] width 474 height 35
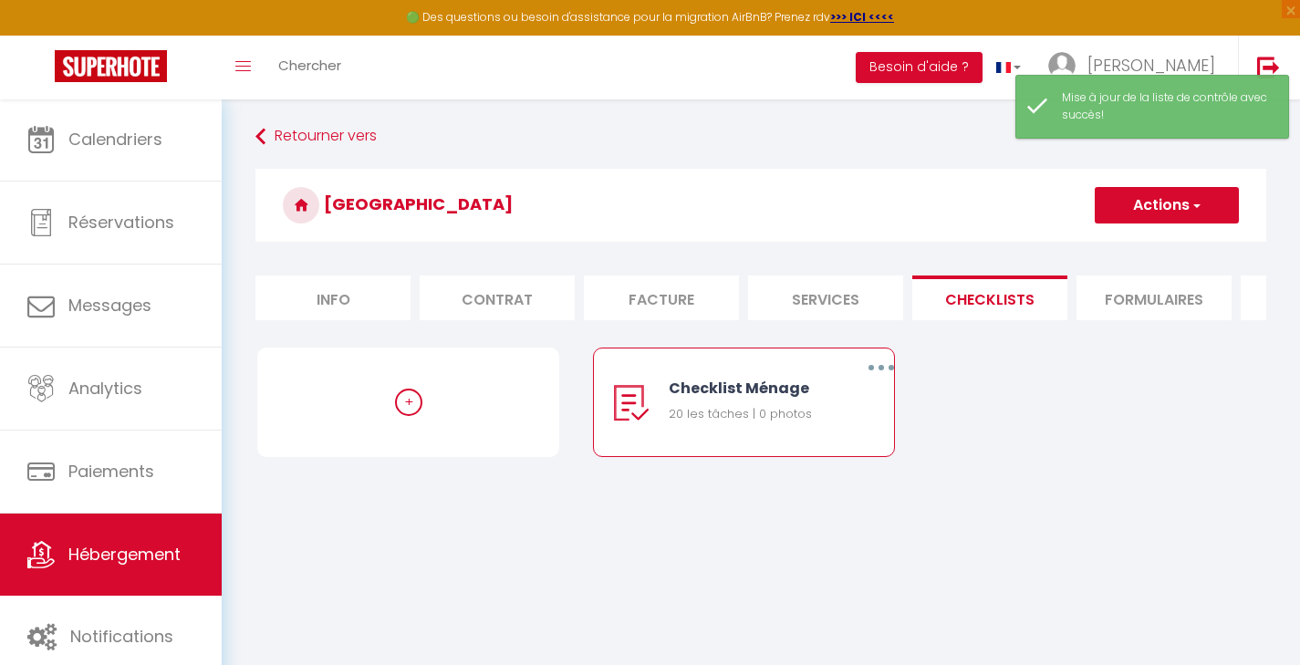
click at [1000, 493] on div "+ Checklist Ménage 20 les tâches | 0 photos Editer Dupliquer Supprimer" at bounding box center [760, 421] width 1007 height 146
